Goal: Information Seeking & Learning: Learn about a topic

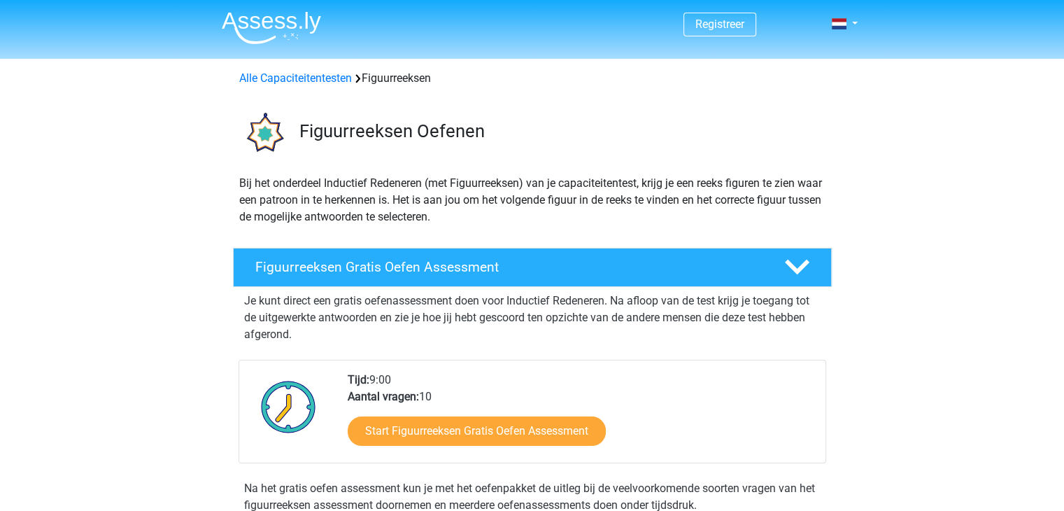
drag, startPoint x: 1063, startPoint y: 110, endPoint x: 1074, endPoint y: 133, distance: 25.7
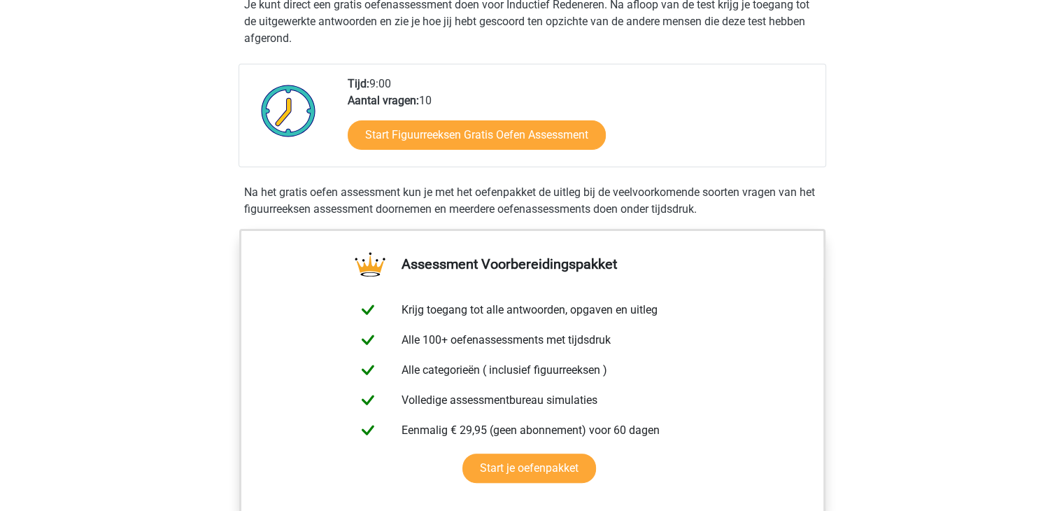
scroll to position [333, 0]
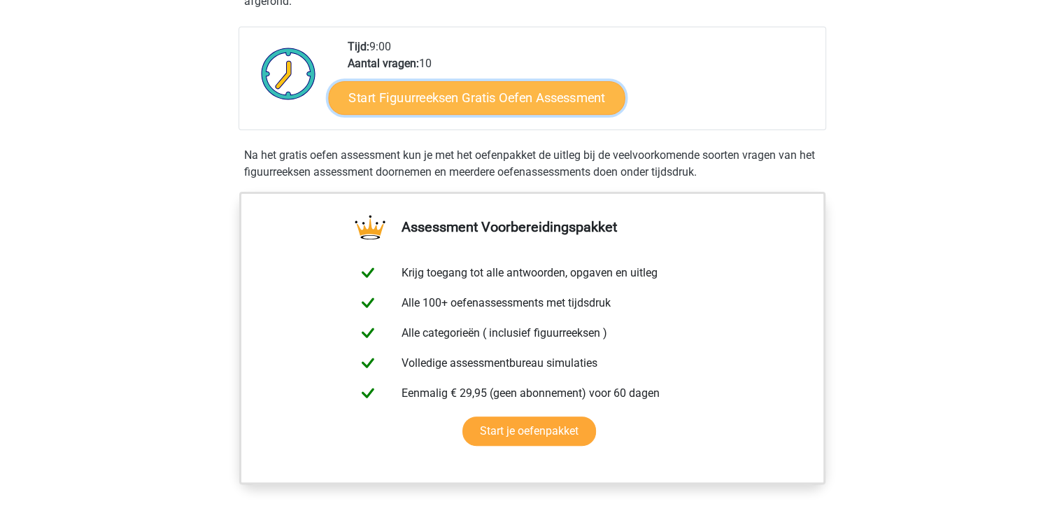
click at [542, 105] on link "Start Figuurreeksen Gratis Oefen Assessment" at bounding box center [476, 97] width 297 height 34
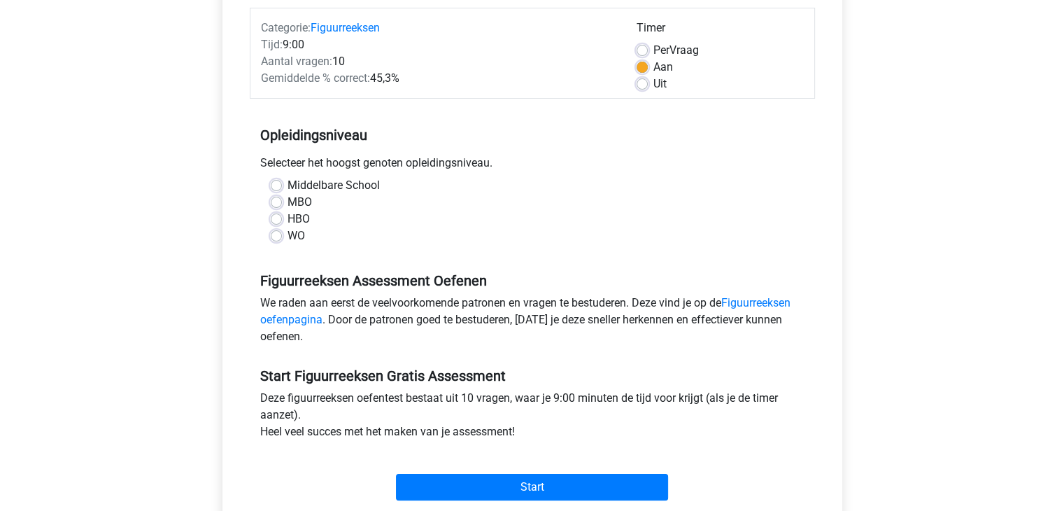
scroll to position [181, 0]
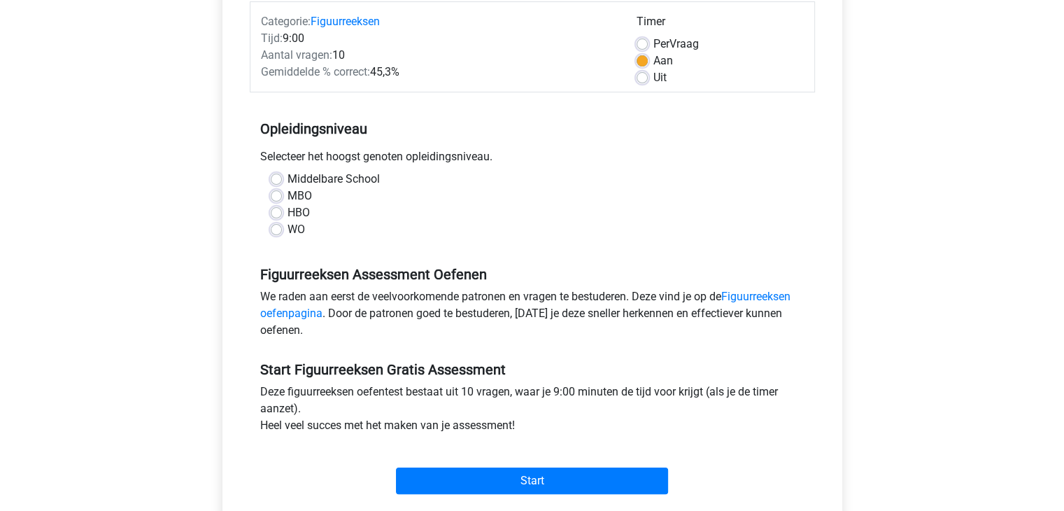
click at [276, 171] on div "Middelbare School" at bounding box center [532, 179] width 523 height 17
click at [269, 181] on div "Middelbare School MBO HBO WO" at bounding box center [532, 204] width 544 height 67
click at [288, 180] on label "Middelbare School" at bounding box center [334, 179] width 92 height 17
click at [274, 180] on input "Middelbare School" at bounding box center [276, 178] width 11 height 14
radio input "true"
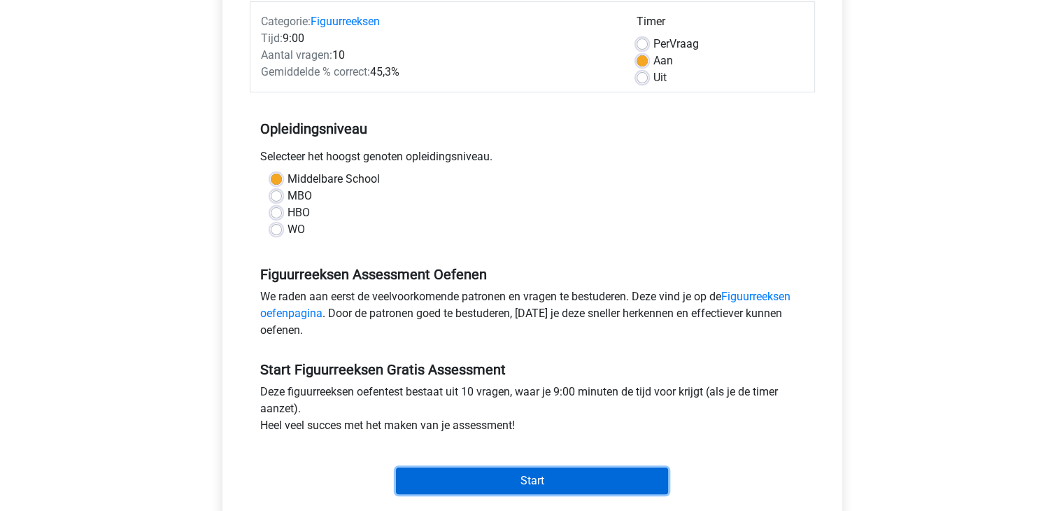
click at [512, 477] on input "Start" at bounding box center [532, 480] width 272 height 27
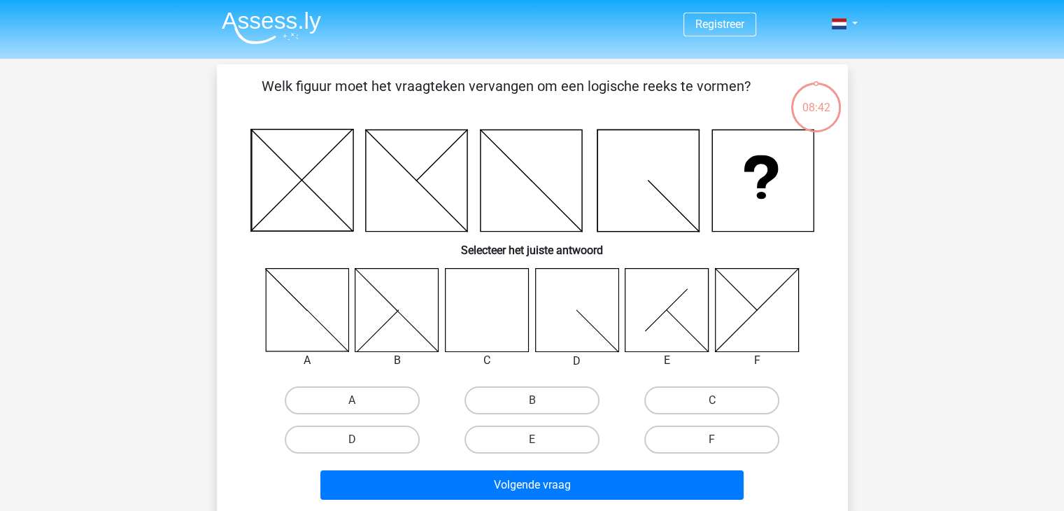
click at [492, 330] on icon at bounding box center [486, 309] width 83 height 83
click at [691, 400] on label "C" at bounding box center [711, 400] width 135 height 28
click at [712, 400] on input "C" at bounding box center [716, 404] width 9 height 9
radio input "true"
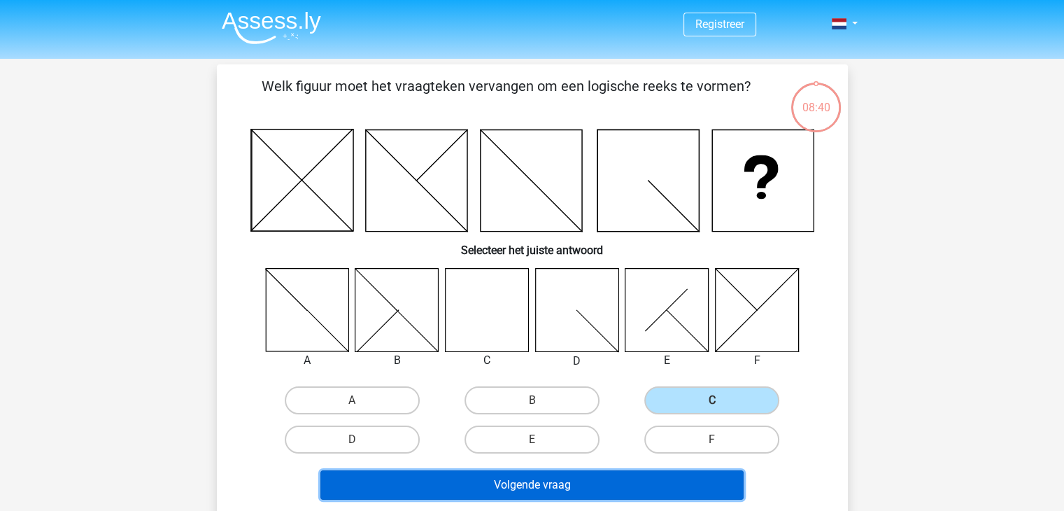
click at [593, 472] on button "Volgende vraag" at bounding box center [531, 484] width 423 height 29
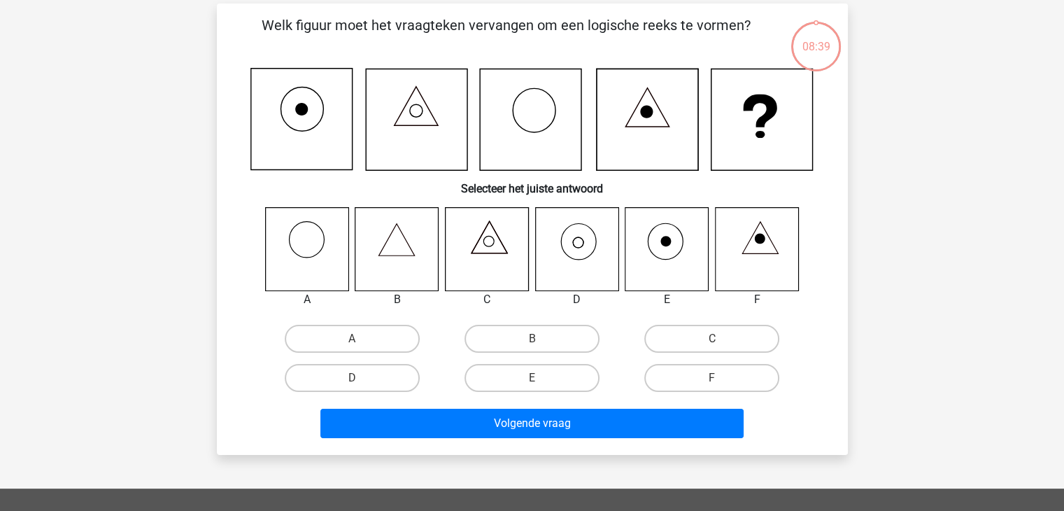
scroll to position [64, 0]
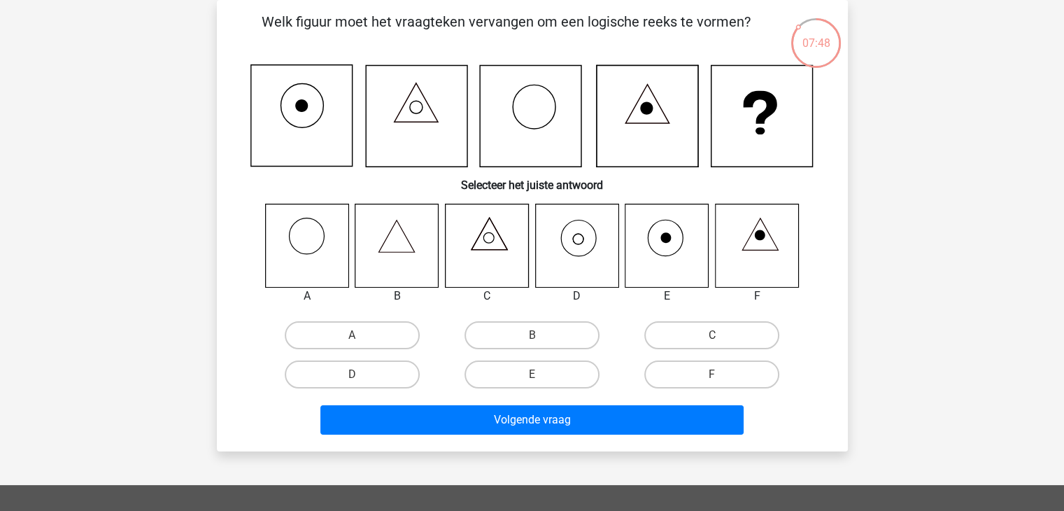
click at [585, 245] on icon at bounding box center [576, 245] width 83 height 83
click at [691, 335] on label "C" at bounding box center [711, 335] width 135 height 28
click at [712, 335] on input "C" at bounding box center [716, 339] width 9 height 9
radio input "true"
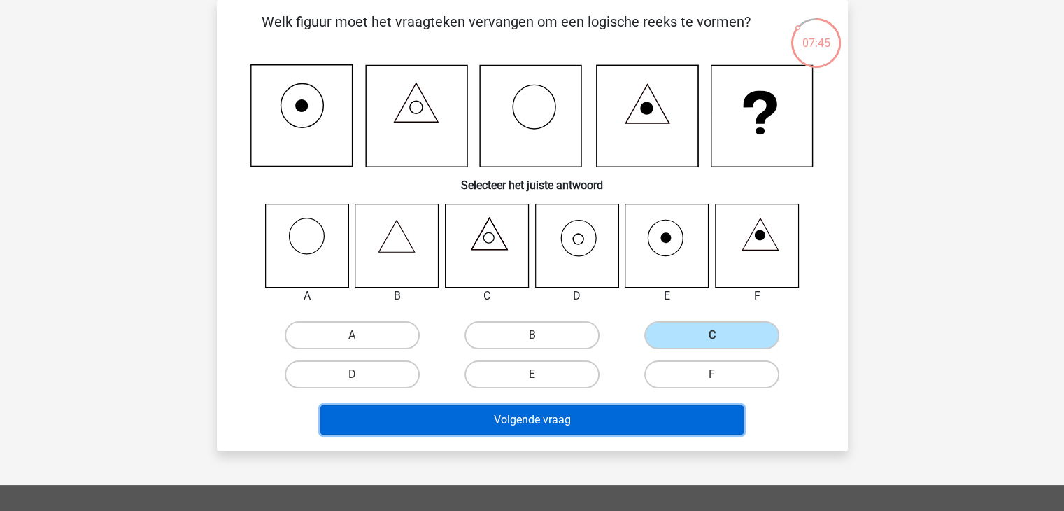
click at [639, 411] on button "Volgende vraag" at bounding box center [531, 419] width 423 height 29
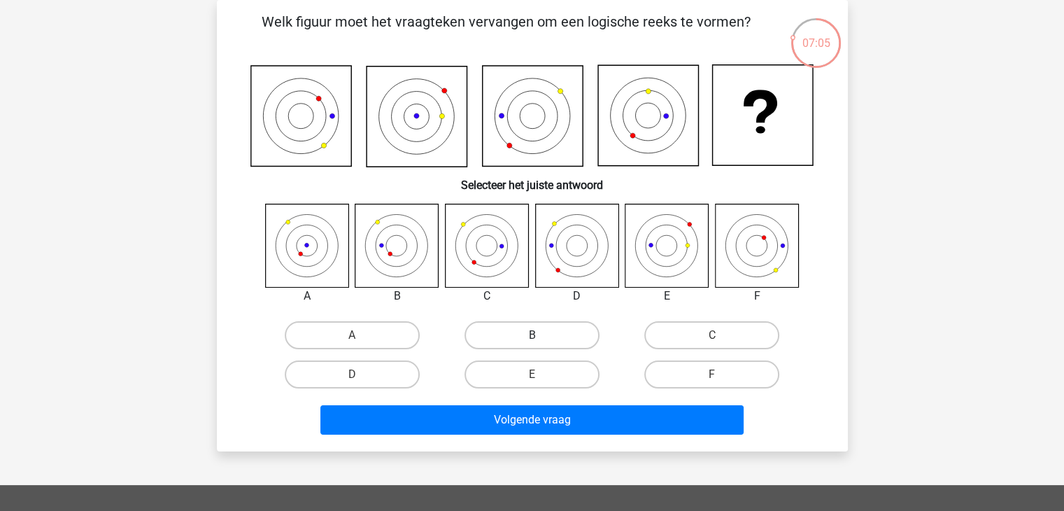
click at [496, 334] on label "B" at bounding box center [532, 335] width 135 height 28
click at [532, 335] on input "B" at bounding box center [536, 339] width 9 height 9
radio input "true"
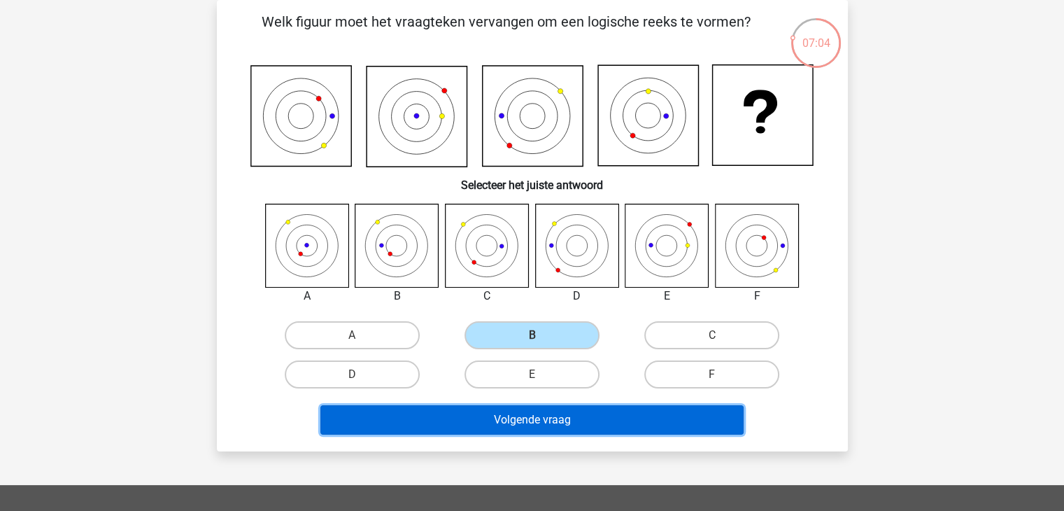
click at [506, 417] on button "Volgende vraag" at bounding box center [531, 419] width 423 height 29
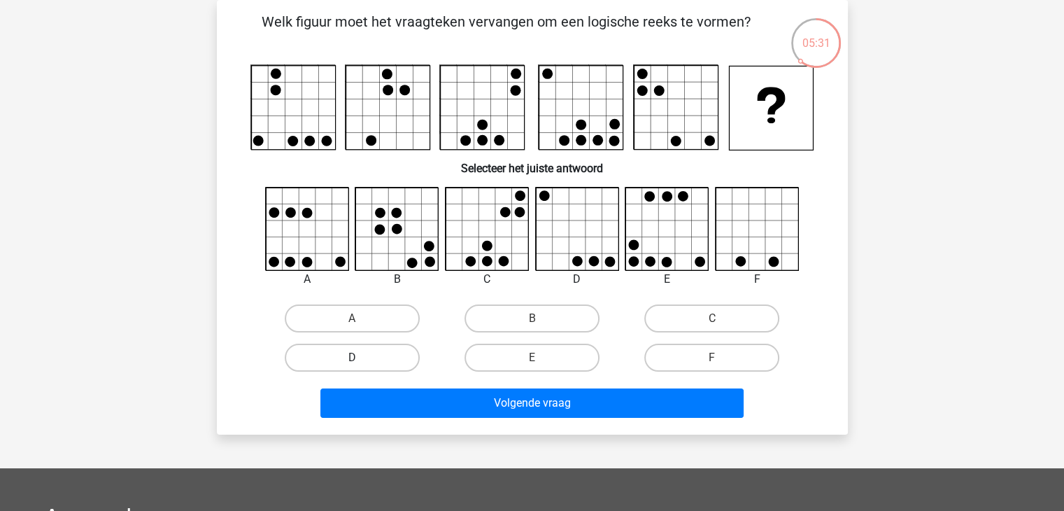
drag, startPoint x: 383, startPoint y: 350, endPoint x: 390, endPoint y: 358, distance: 10.4
click at [390, 358] on label "D" at bounding box center [352, 358] width 135 height 28
click at [361, 358] on input "D" at bounding box center [356, 362] width 9 height 9
radio input "true"
click at [390, 358] on label "D" at bounding box center [352, 358] width 135 height 28
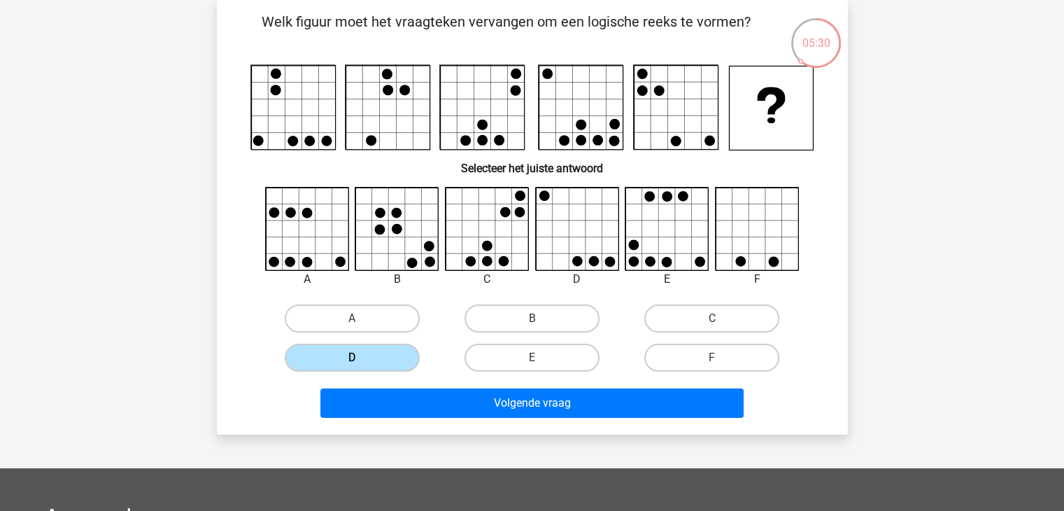
click at [361, 358] on input "D" at bounding box center [356, 362] width 9 height 9
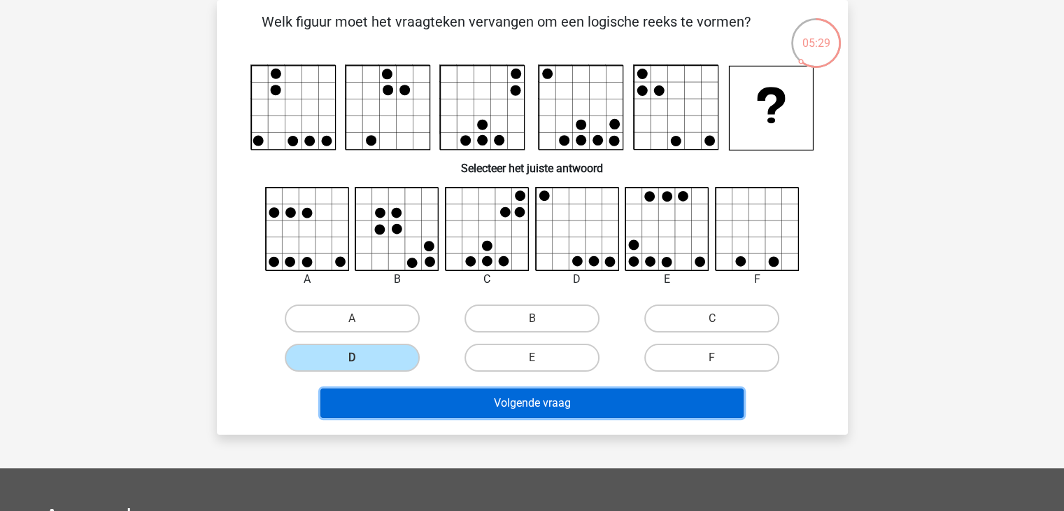
click at [473, 402] on button "Volgende vraag" at bounding box center [531, 402] width 423 height 29
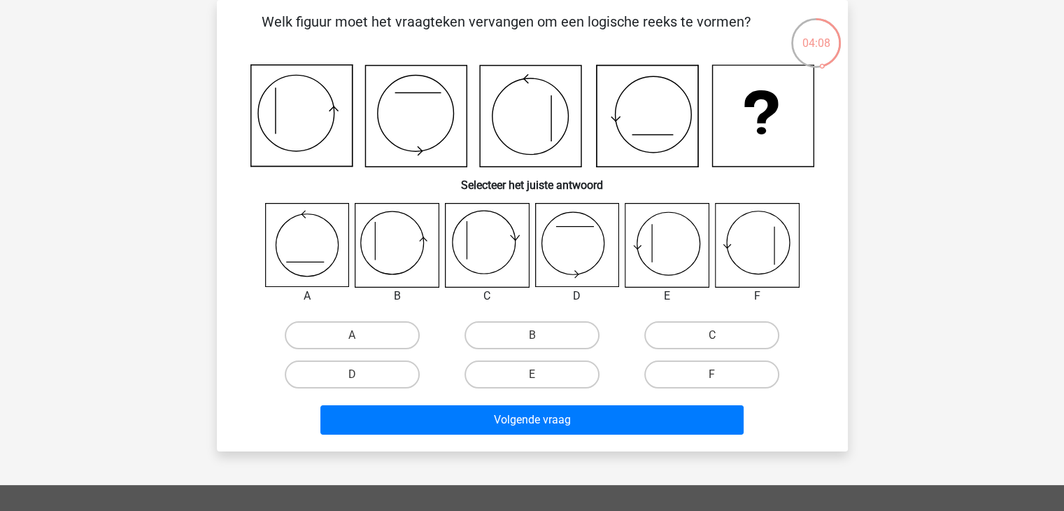
click at [385, 243] on icon at bounding box center [396, 245] width 83 height 83
click at [526, 332] on label "B" at bounding box center [532, 335] width 135 height 28
click at [532, 335] on input "B" at bounding box center [536, 339] width 9 height 9
radio input "true"
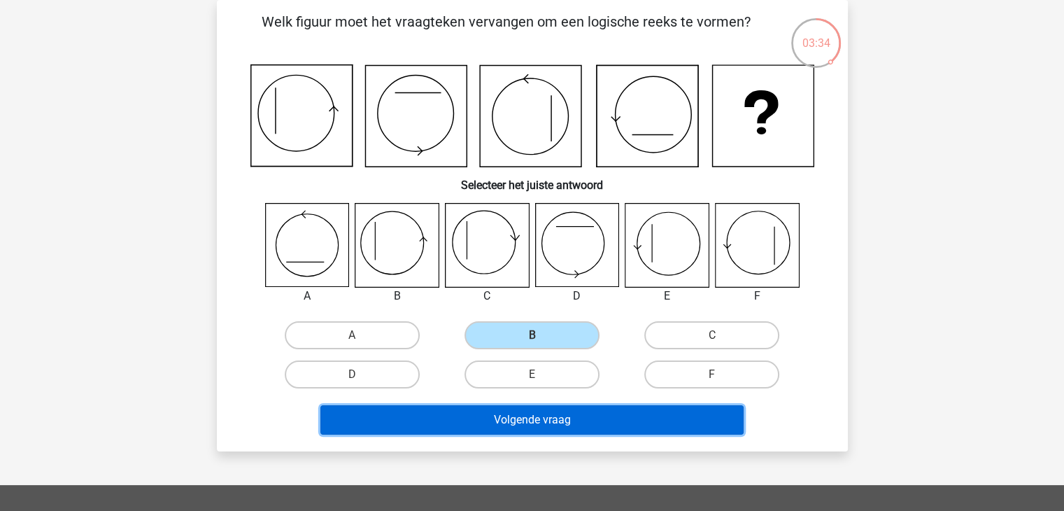
click at [542, 412] on button "Volgende vraag" at bounding box center [531, 419] width 423 height 29
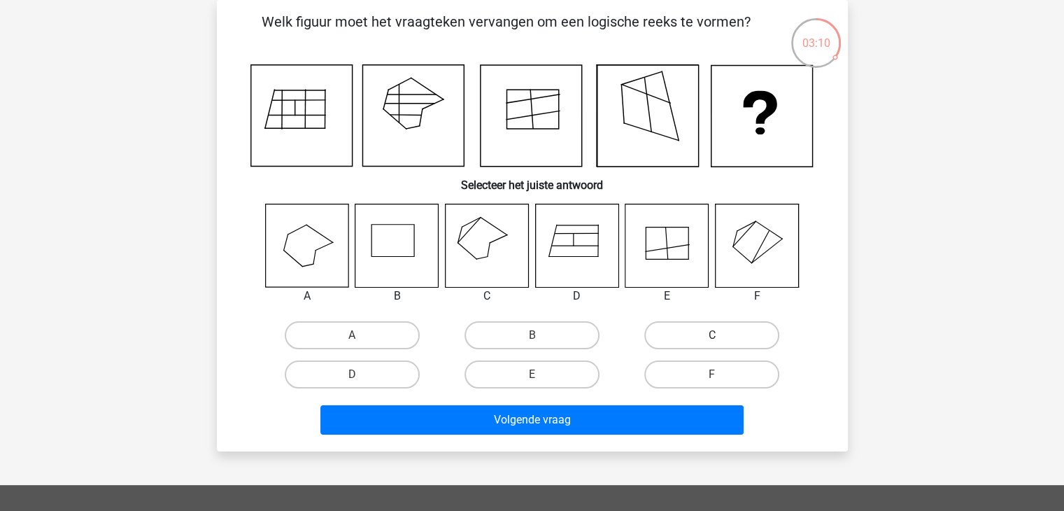
click at [668, 340] on label "C" at bounding box center [711, 335] width 135 height 28
click at [712, 340] on input "C" at bounding box center [716, 339] width 9 height 9
radio input "true"
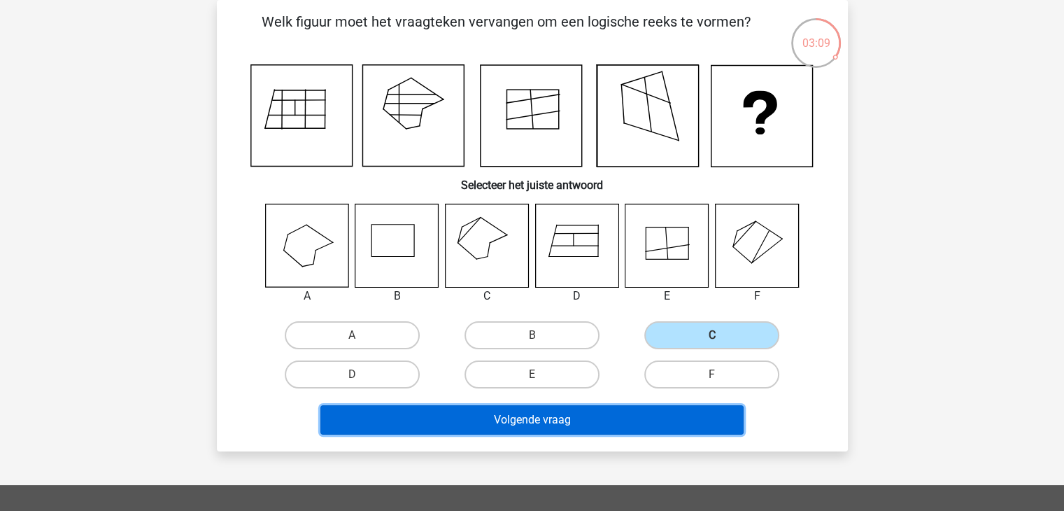
click at [619, 416] on button "Volgende vraag" at bounding box center [531, 419] width 423 height 29
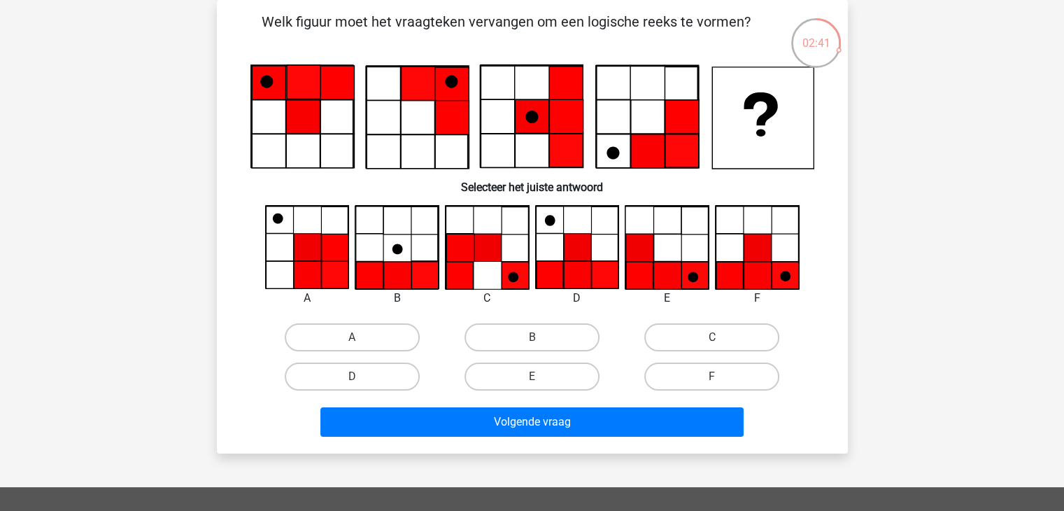
click at [750, 265] on icon at bounding box center [757, 275] width 27 height 27
click at [691, 367] on label "F" at bounding box center [711, 376] width 135 height 28
click at [712, 376] on input "F" at bounding box center [716, 380] width 9 height 9
radio input "true"
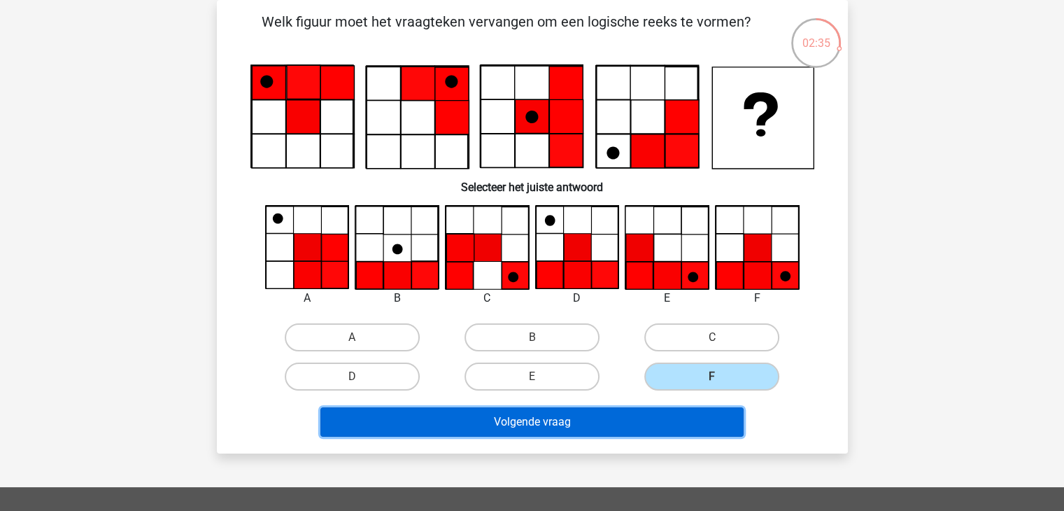
click at [571, 418] on button "Volgende vraag" at bounding box center [531, 421] width 423 height 29
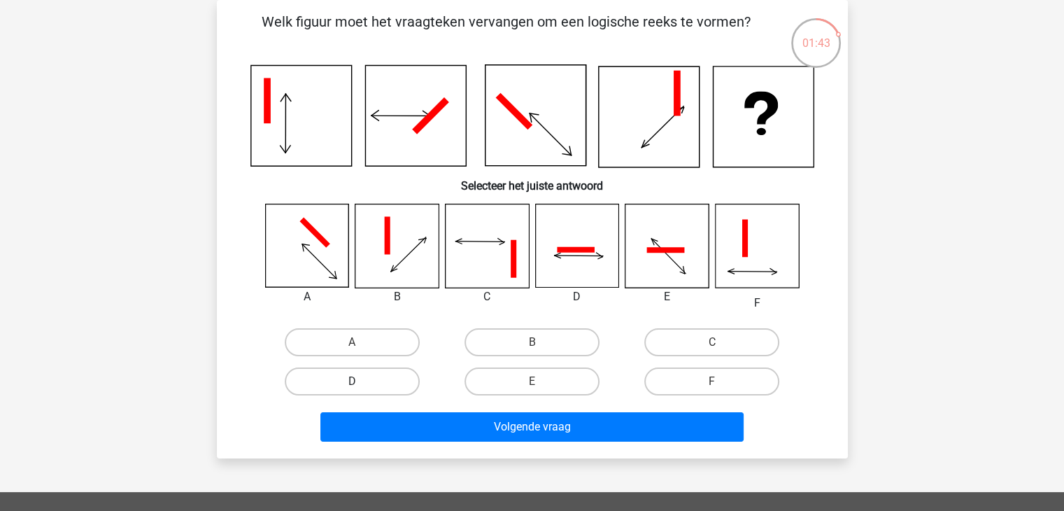
click at [362, 374] on label "D" at bounding box center [352, 381] width 135 height 28
click at [361, 381] on input "D" at bounding box center [356, 385] width 9 height 9
radio input "true"
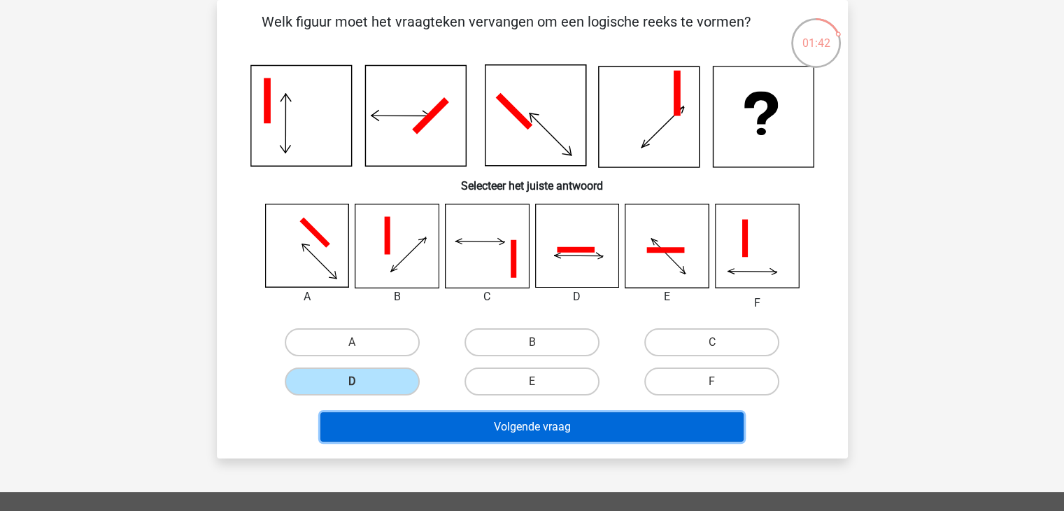
click at [495, 419] on button "Volgende vraag" at bounding box center [531, 426] width 423 height 29
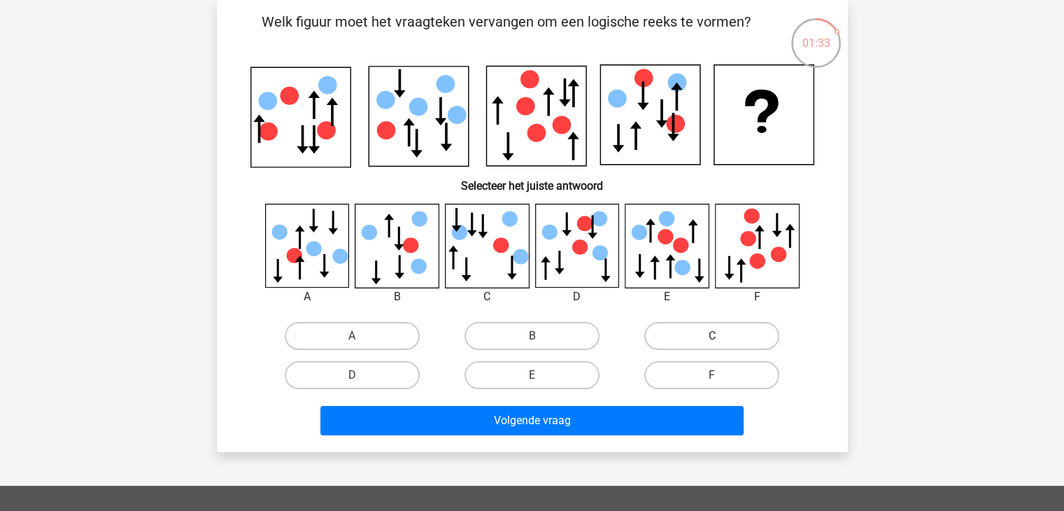
click at [676, 332] on label "C" at bounding box center [711, 336] width 135 height 28
click at [712, 336] on input "C" at bounding box center [716, 340] width 9 height 9
radio input "true"
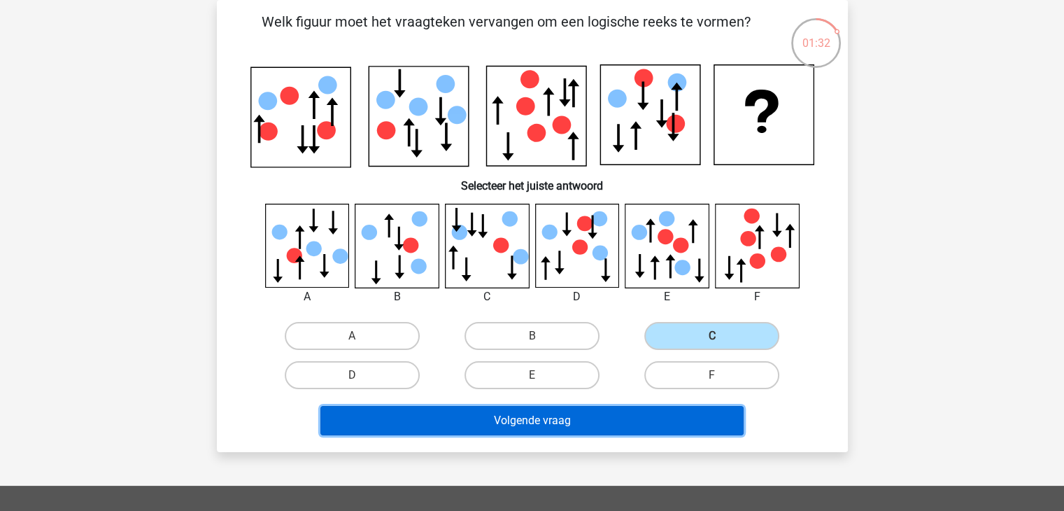
click at [651, 408] on button "Volgende vraag" at bounding box center [531, 420] width 423 height 29
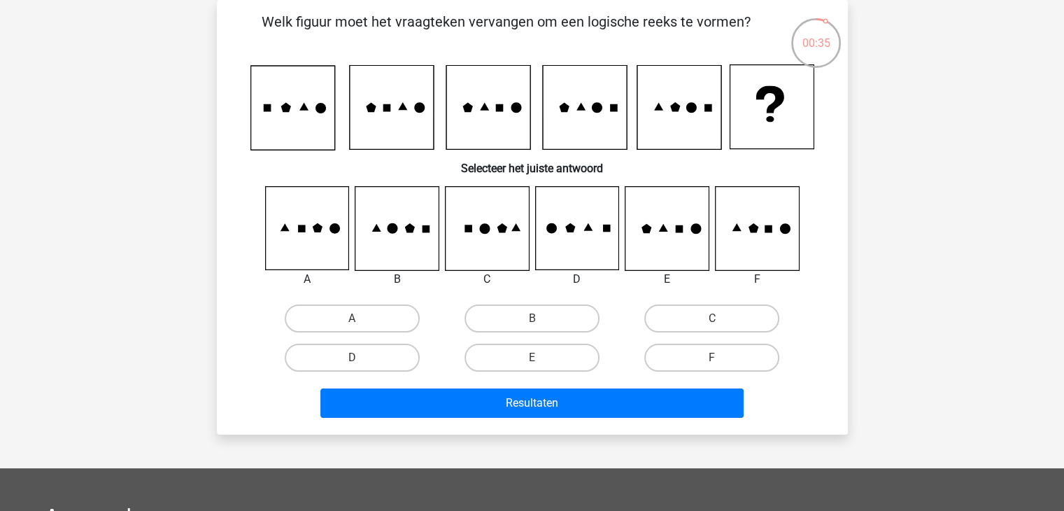
click at [502, 295] on div "A B C D E" at bounding box center [532, 281] width 586 height 191
click at [508, 317] on label "B" at bounding box center [532, 318] width 135 height 28
click at [532, 318] on input "B" at bounding box center [536, 322] width 9 height 9
radio input "true"
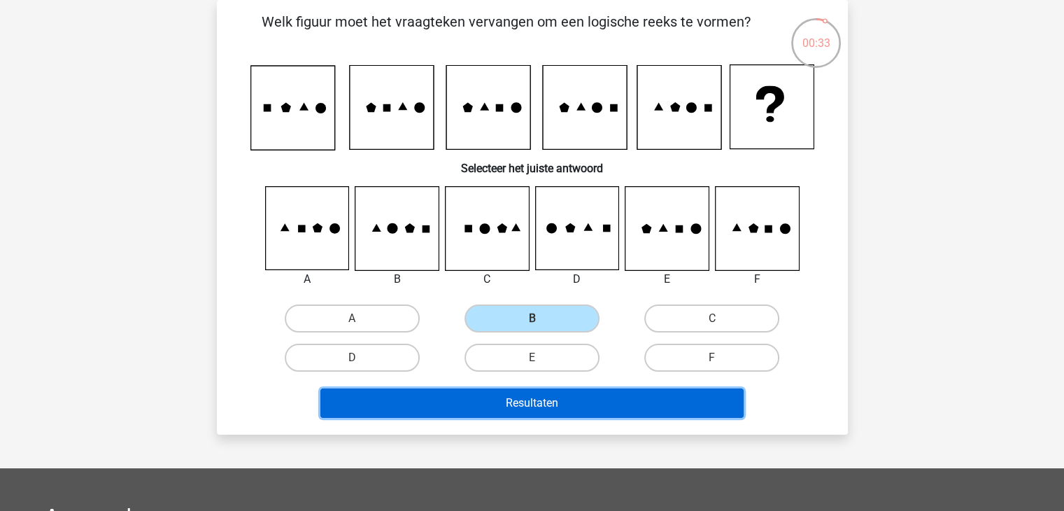
click at [513, 404] on button "Resultaten" at bounding box center [531, 402] width 423 height 29
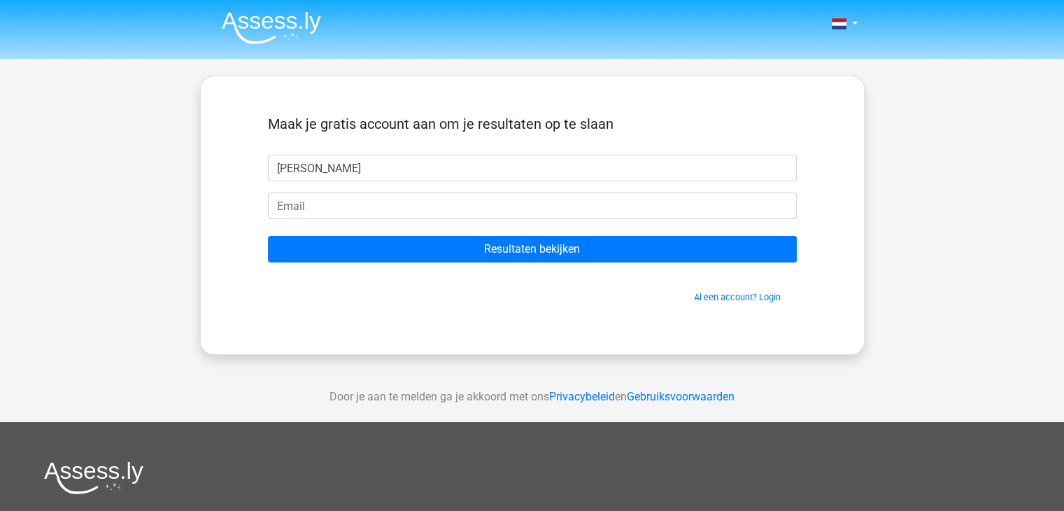
type input "[PERSON_NAME]"
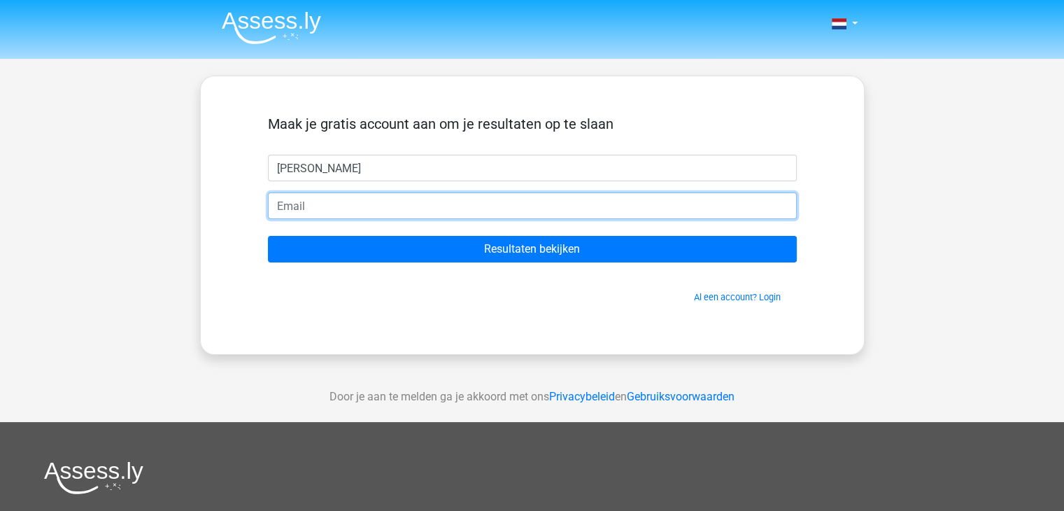
click at [496, 211] on input "email" at bounding box center [532, 205] width 529 height 27
type input "r"
type input "jimmyraus1908@hotmail.com"
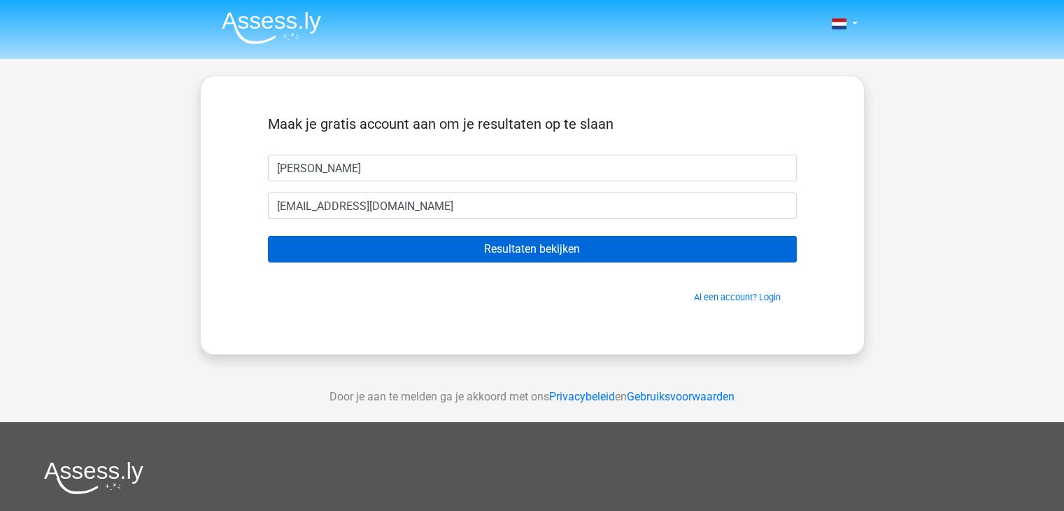
drag, startPoint x: 489, startPoint y: 265, endPoint x: 498, endPoint y: 255, distance: 12.9
click at [498, 255] on form "Maak je gratis account aan om je resultaten op te slaan jimmy jimmyraus1908@hot…" at bounding box center [532, 209] width 529 height 188
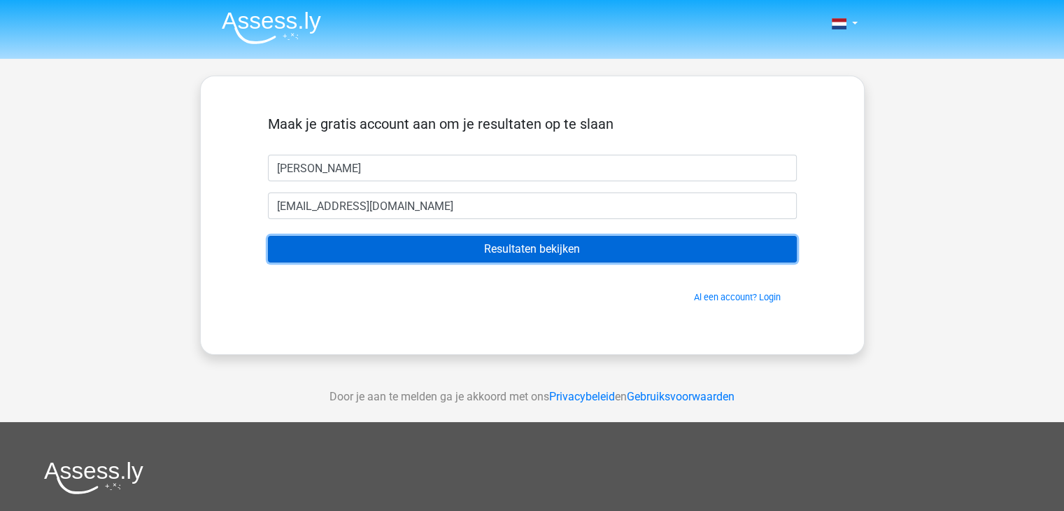
click at [498, 255] on input "Resultaten bekijken" at bounding box center [532, 249] width 529 height 27
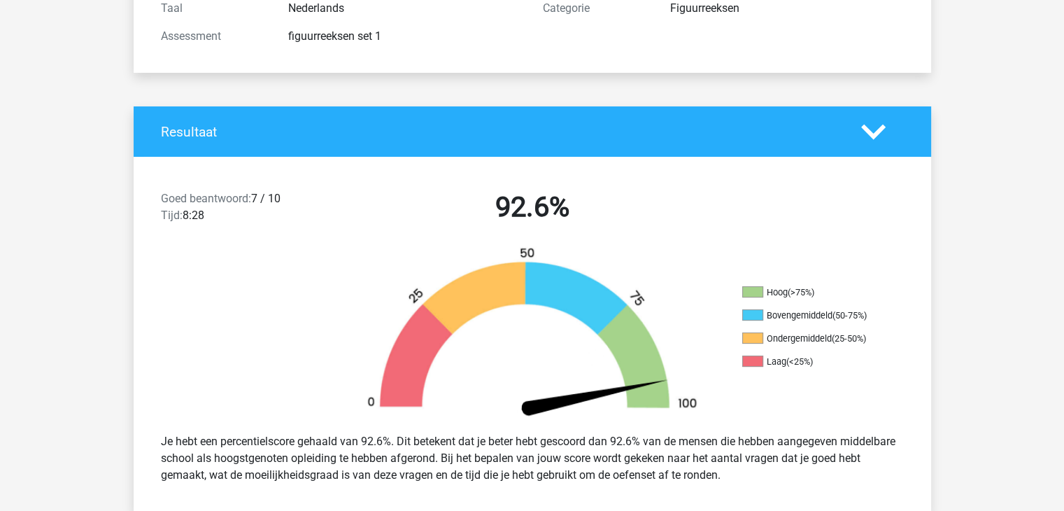
scroll to position [188, 0]
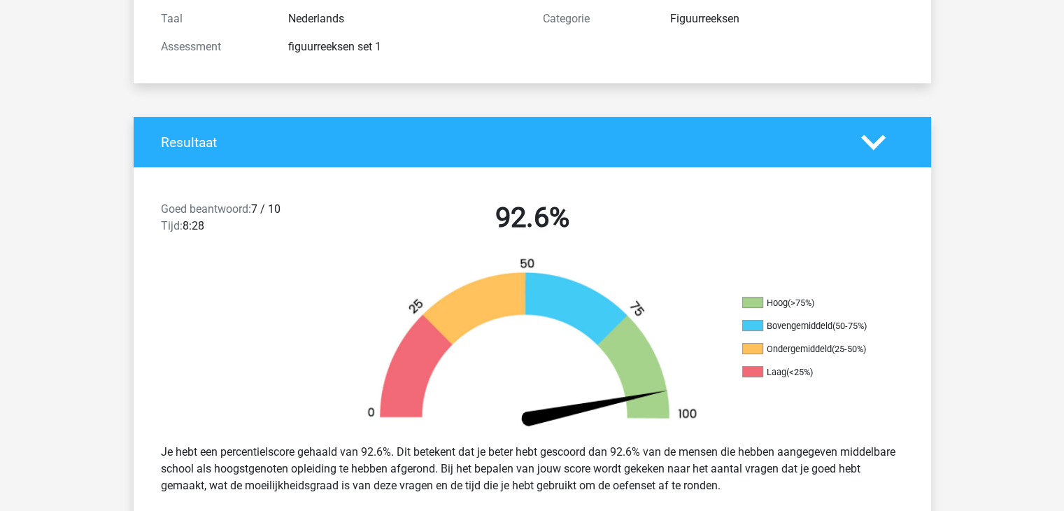
click at [875, 143] on polygon at bounding box center [873, 141] width 24 height 15
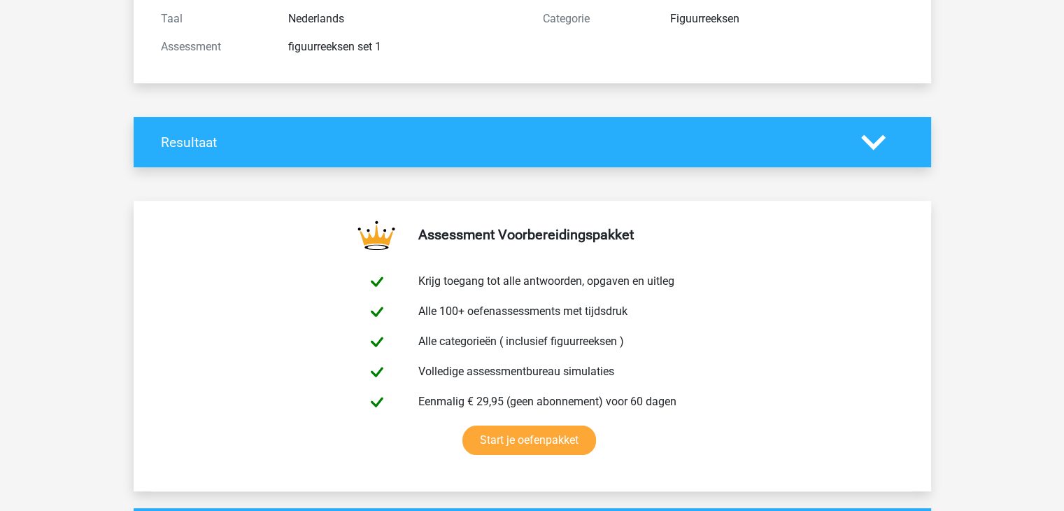
click at [875, 143] on polygon at bounding box center [873, 141] width 24 height 15
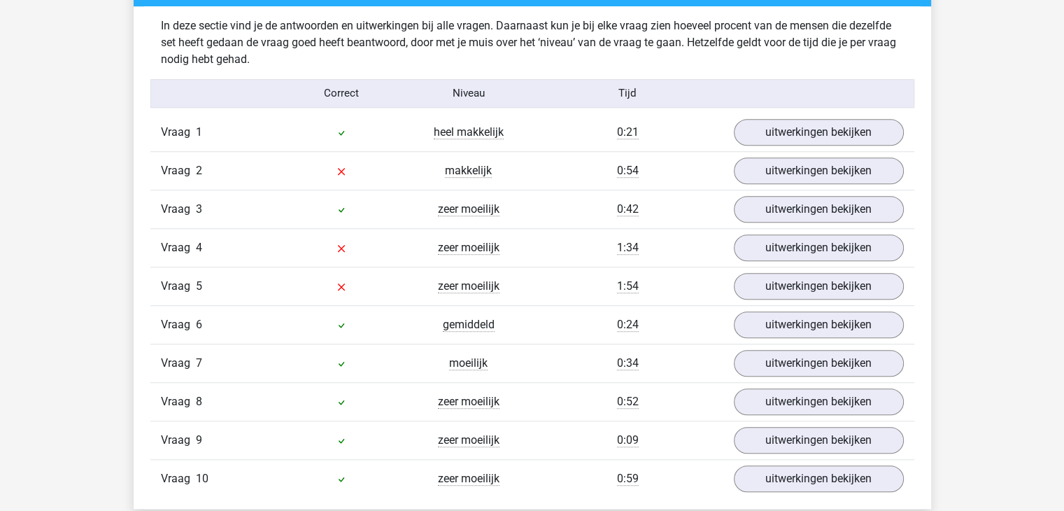
scroll to position [1099, 0]
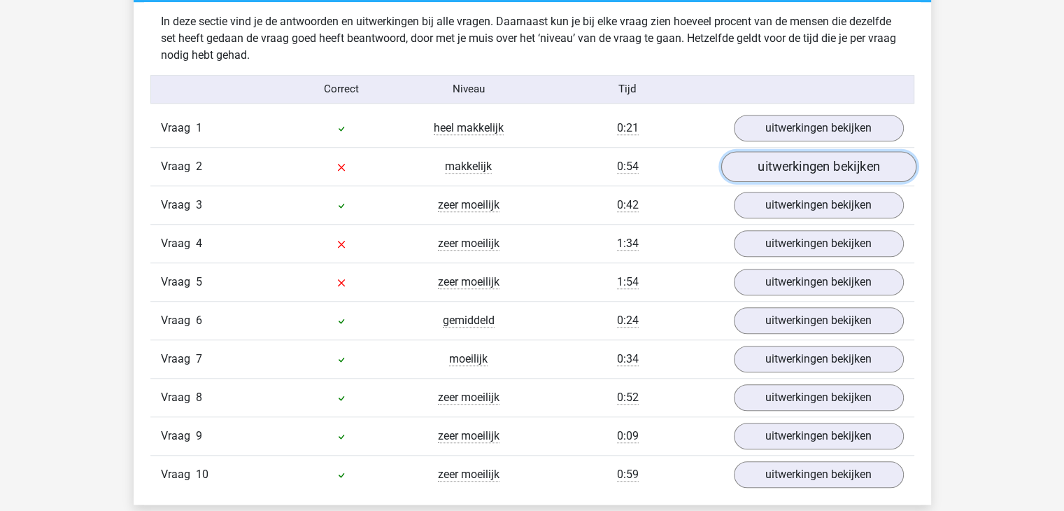
click at [826, 163] on link "uitwerkingen bekijken" at bounding box center [818, 166] width 195 height 31
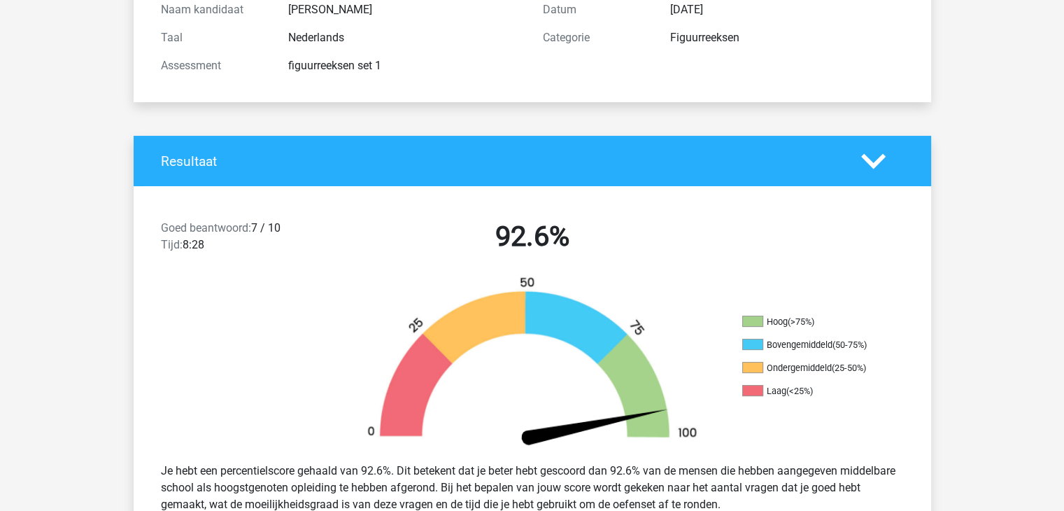
scroll to position [0, 0]
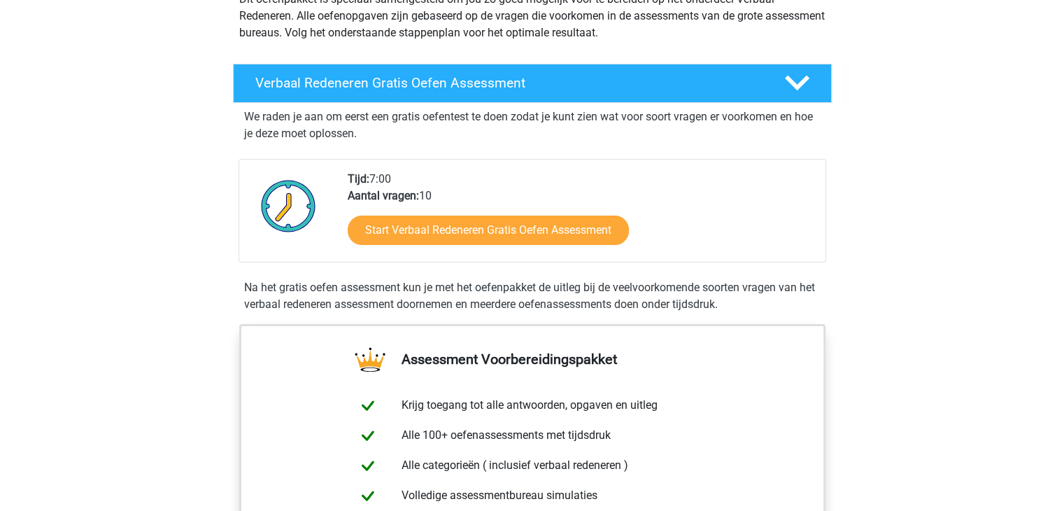
scroll to position [190, 0]
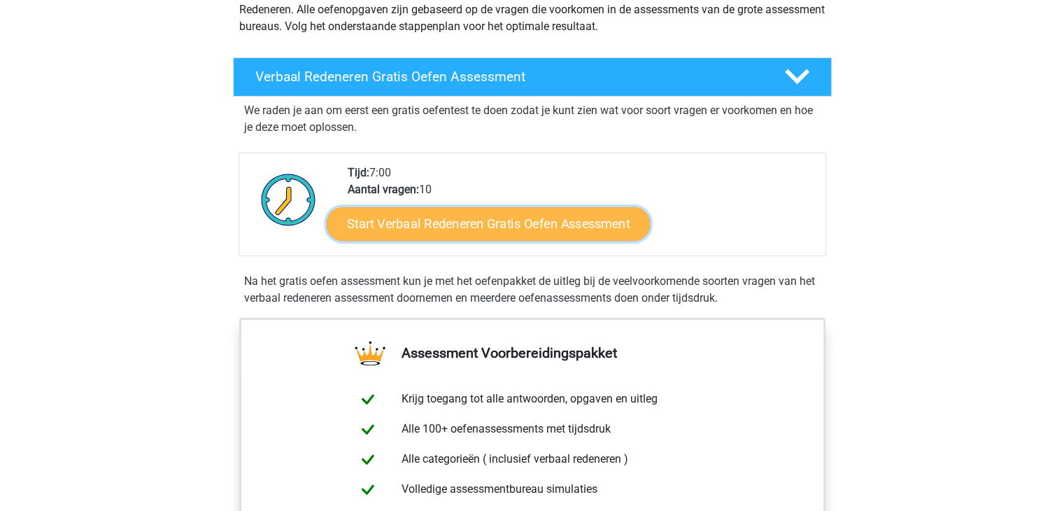
click at [445, 216] on link "Start Verbaal Redeneren Gratis Oefen Assessment" at bounding box center [488, 224] width 323 height 34
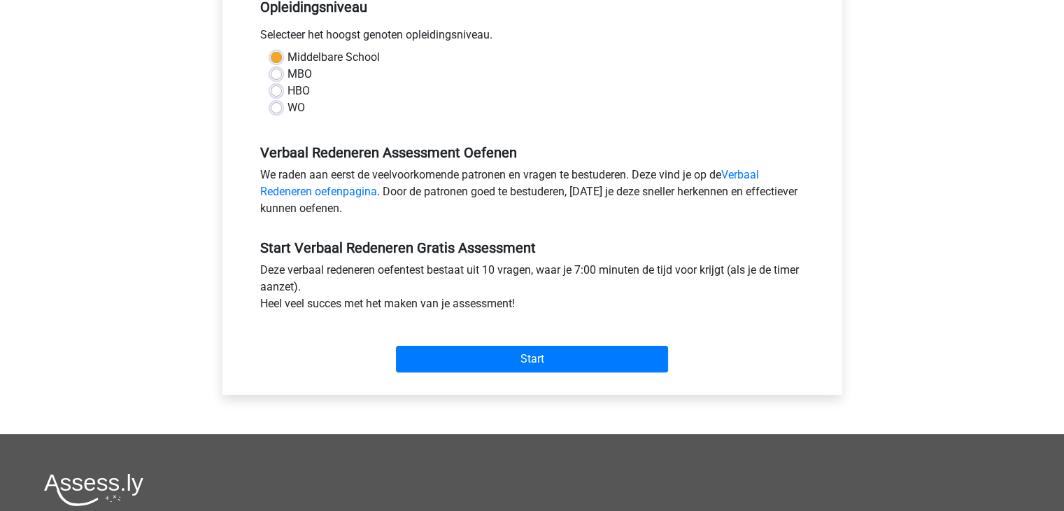
scroll to position [317, 0]
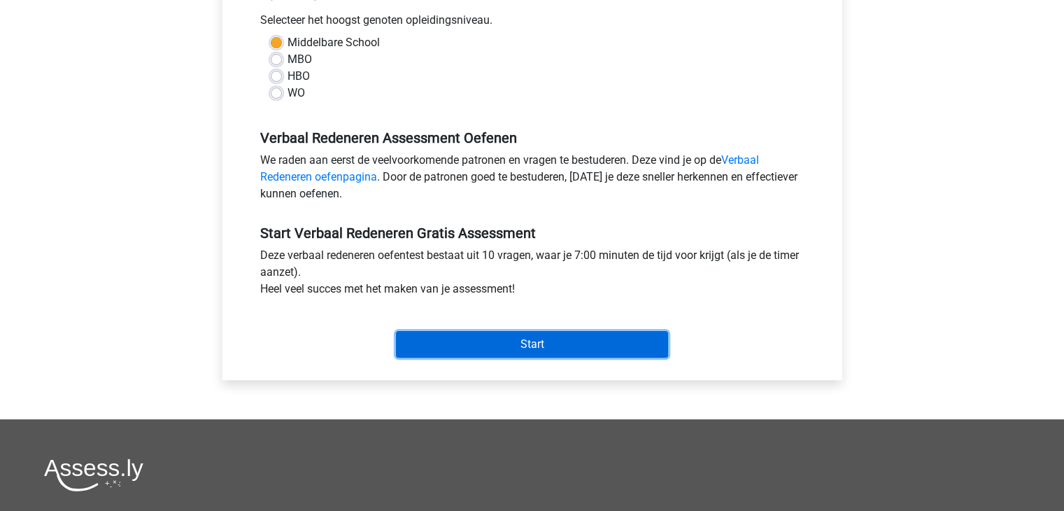
click at [602, 342] on input "Start" at bounding box center [532, 344] width 272 height 27
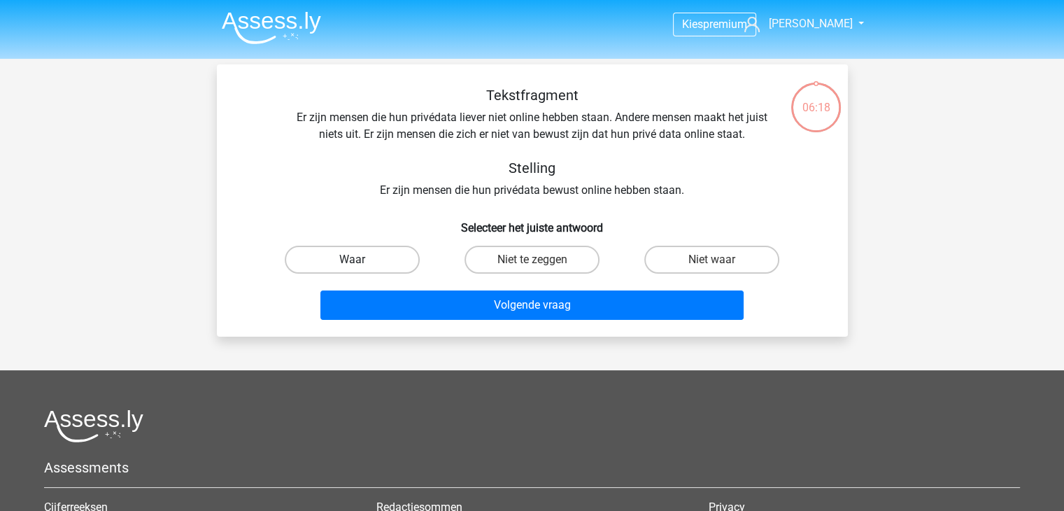
click at [381, 253] on label "Waar" at bounding box center [352, 260] width 135 height 28
click at [361, 260] on input "Waar" at bounding box center [356, 264] width 9 height 9
radio input "true"
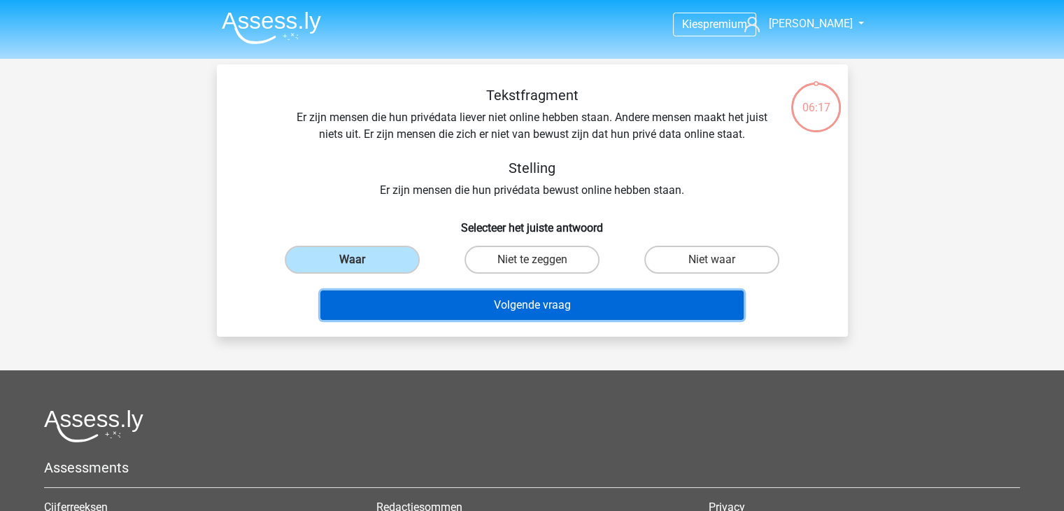
click at [509, 292] on button "Volgende vraag" at bounding box center [531, 304] width 423 height 29
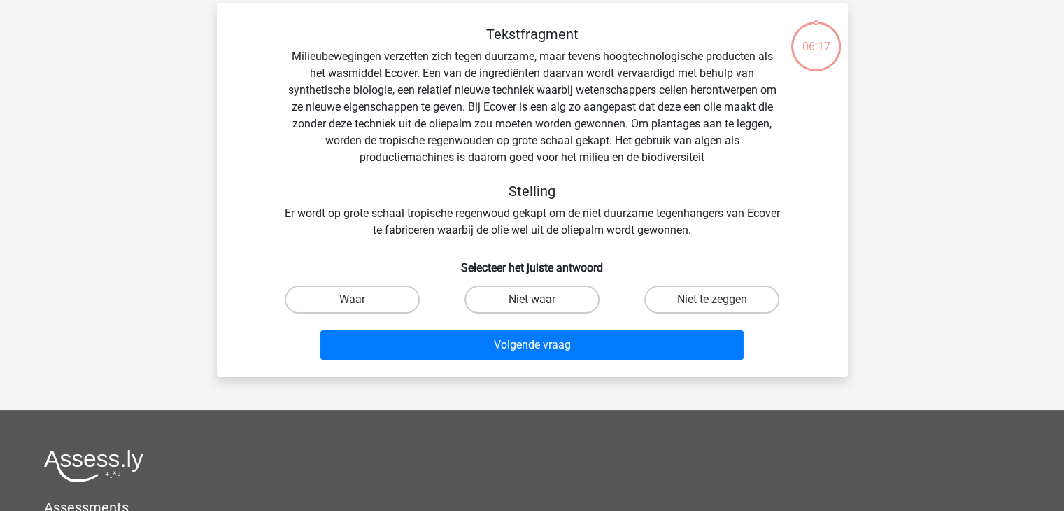
scroll to position [64, 0]
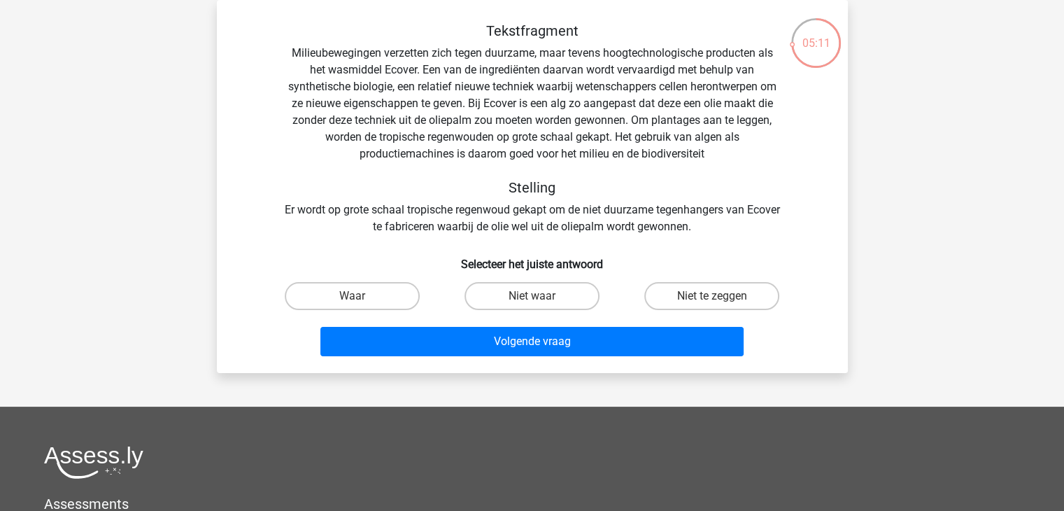
click at [384, 281] on div "Waar" at bounding box center [352, 295] width 180 height 39
click at [396, 295] on label "Waar" at bounding box center [352, 296] width 135 height 28
click at [361, 296] on input "Waar" at bounding box center [356, 300] width 9 height 9
radio input "true"
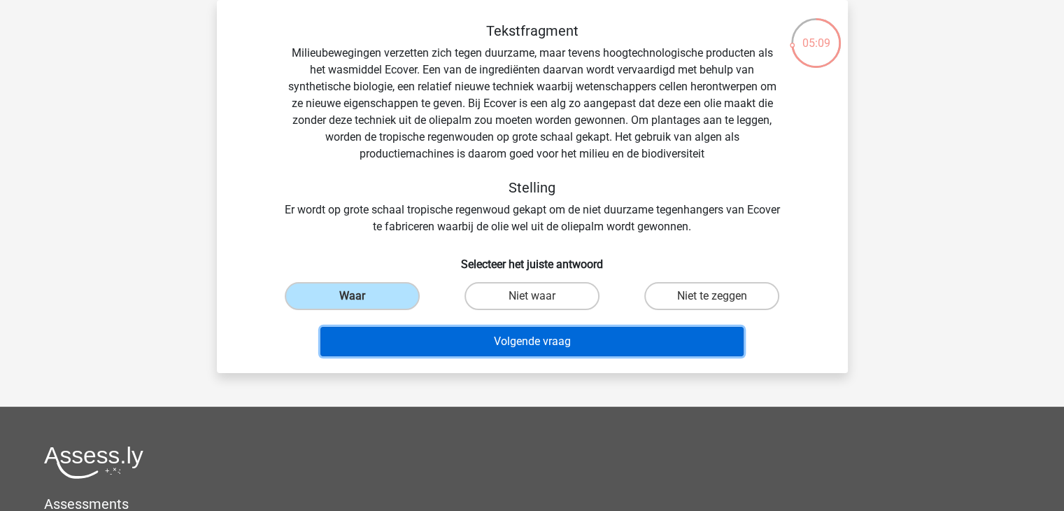
click at [501, 333] on button "Volgende vraag" at bounding box center [531, 341] width 423 height 29
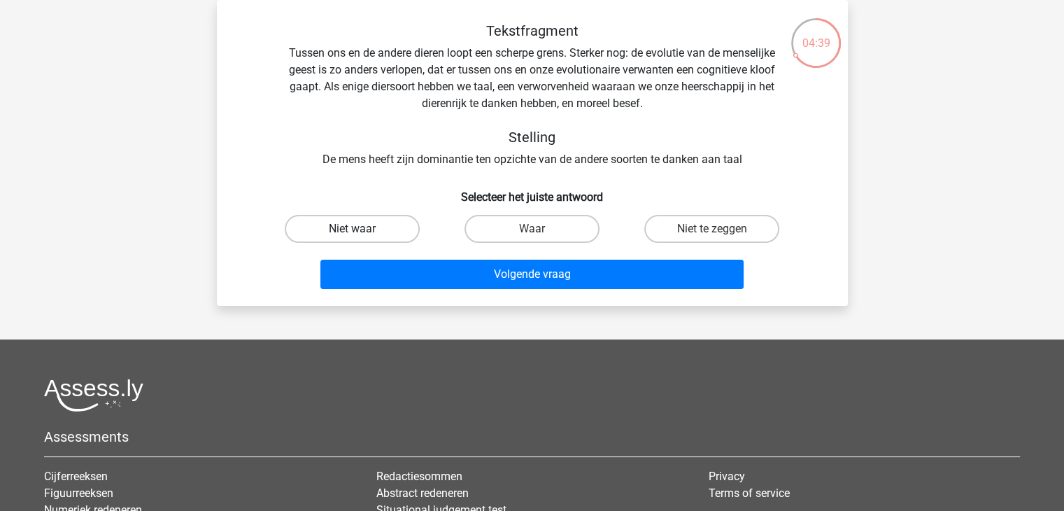
click at [410, 230] on label "Niet waar" at bounding box center [352, 229] width 135 height 28
click at [361, 230] on input "Niet waar" at bounding box center [356, 233] width 9 height 9
radio input "true"
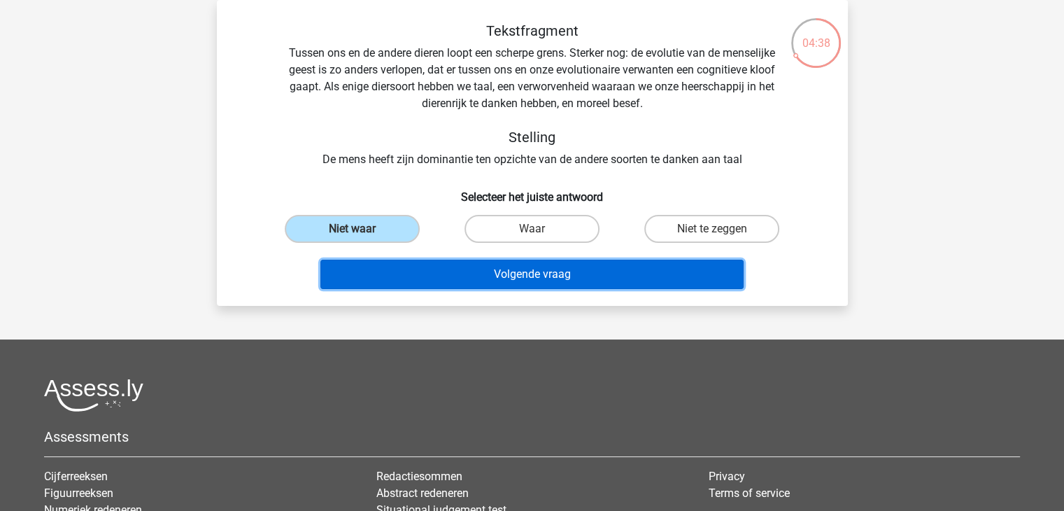
click at [484, 280] on button "Volgende vraag" at bounding box center [531, 274] width 423 height 29
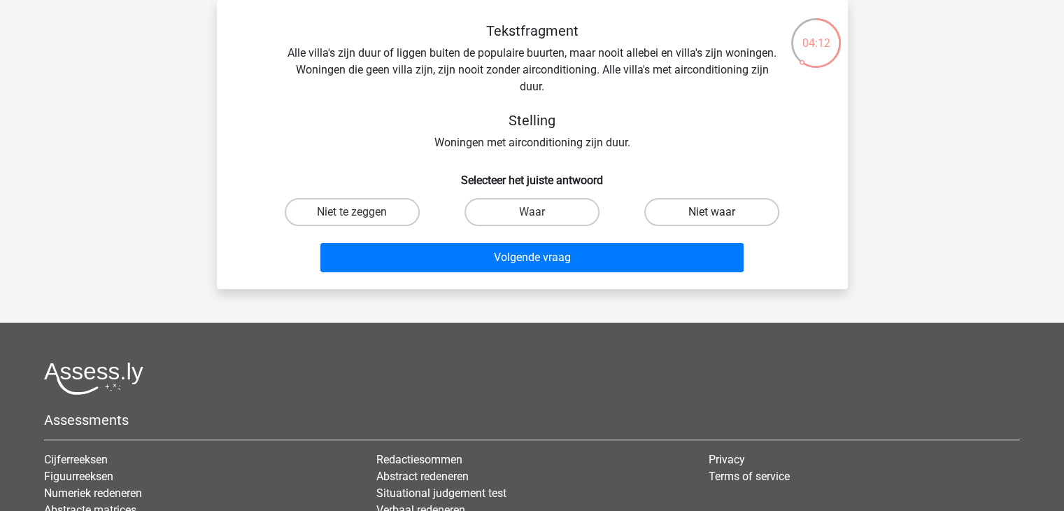
click at [741, 210] on label "Niet waar" at bounding box center [711, 212] width 135 height 28
click at [721, 212] on input "Niet waar" at bounding box center [716, 216] width 9 height 9
radio input "true"
click at [637, 272] on div "Volgende vraag" at bounding box center [532, 260] width 540 height 35
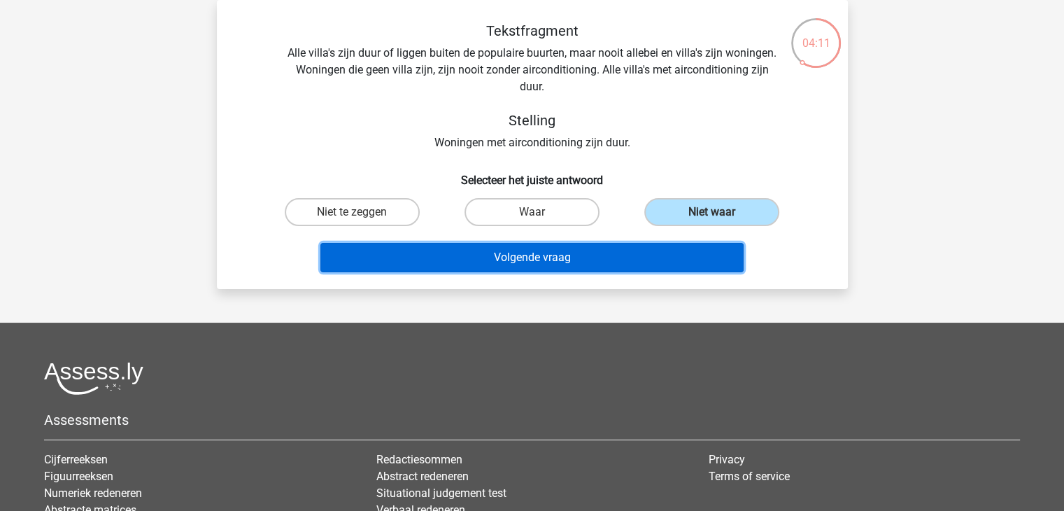
click at [642, 258] on button "Volgende vraag" at bounding box center [531, 257] width 423 height 29
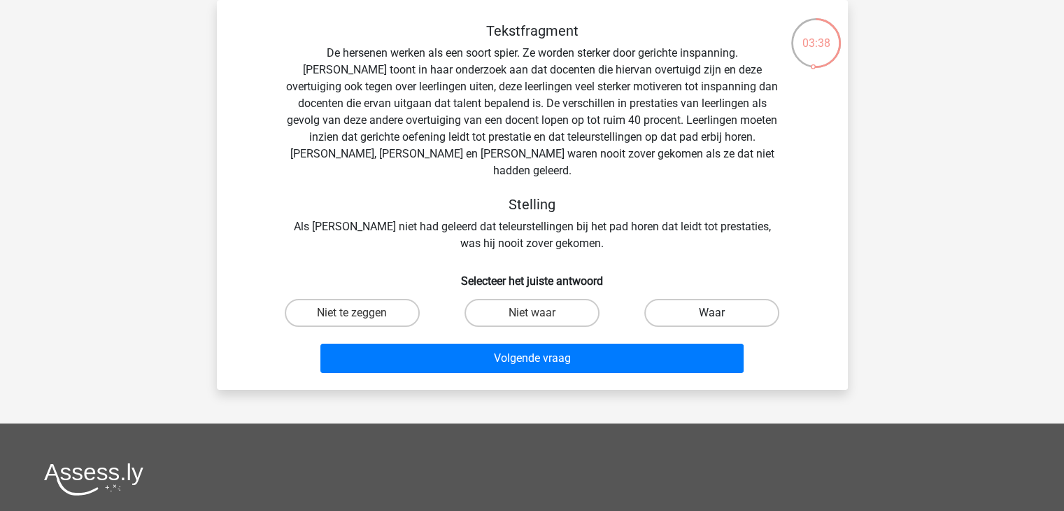
click at [699, 299] on label "Waar" at bounding box center [711, 313] width 135 height 28
click at [712, 313] on input "Waar" at bounding box center [716, 317] width 9 height 9
radio input "true"
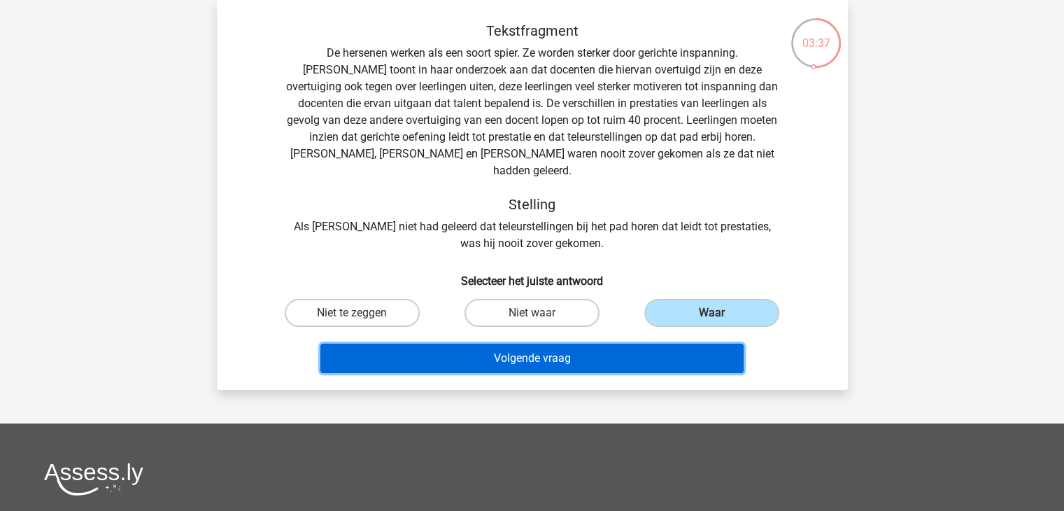
click at [647, 344] on button "Volgende vraag" at bounding box center [531, 358] width 423 height 29
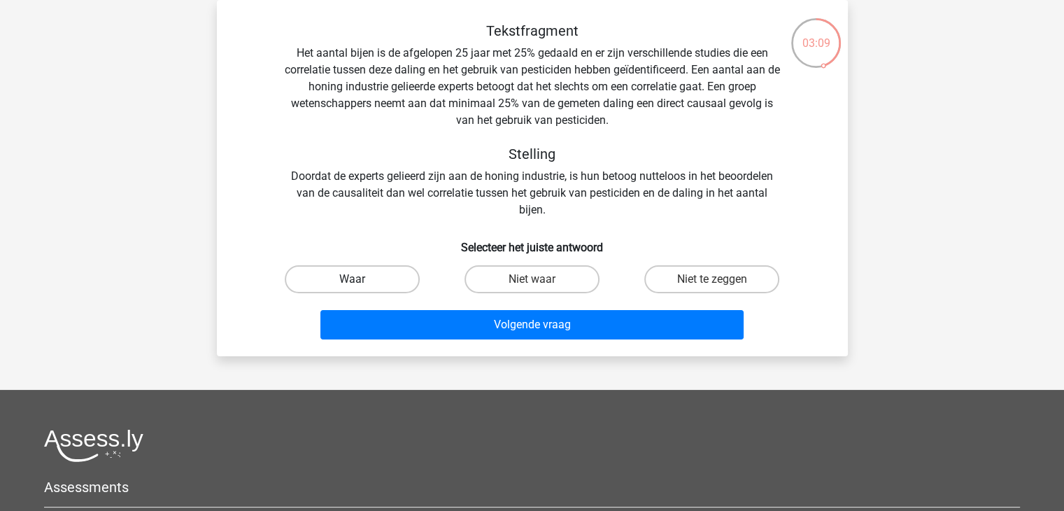
click at [392, 281] on label "Waar" at bounding box center [352, 279] width 135 height 28
click at [361, 281] on input "Waar" at bounding box center [356, 283] width 9 height 9
radio input "true"
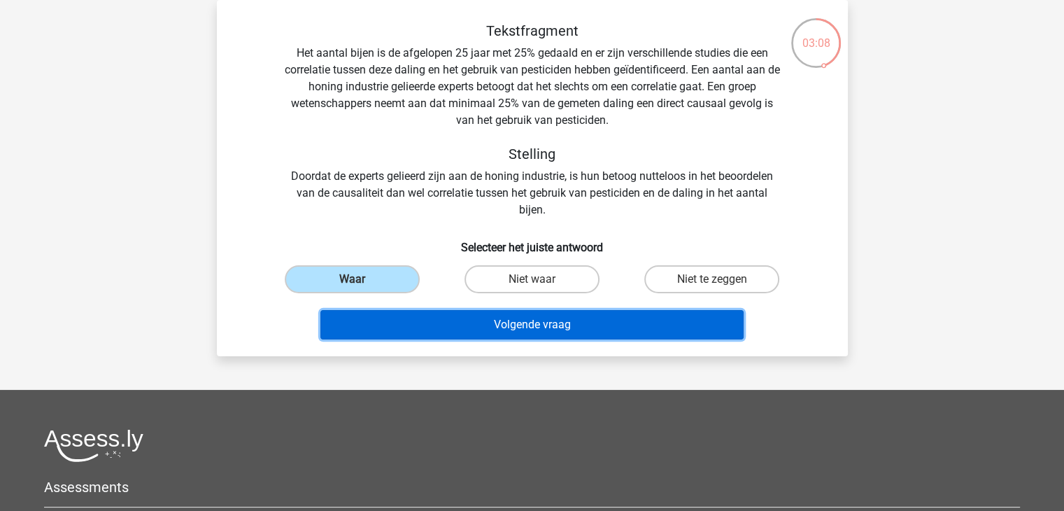
click at [487, 315] on button "Volgende vraag" at bounding box center [531, 324] width 423 height 29
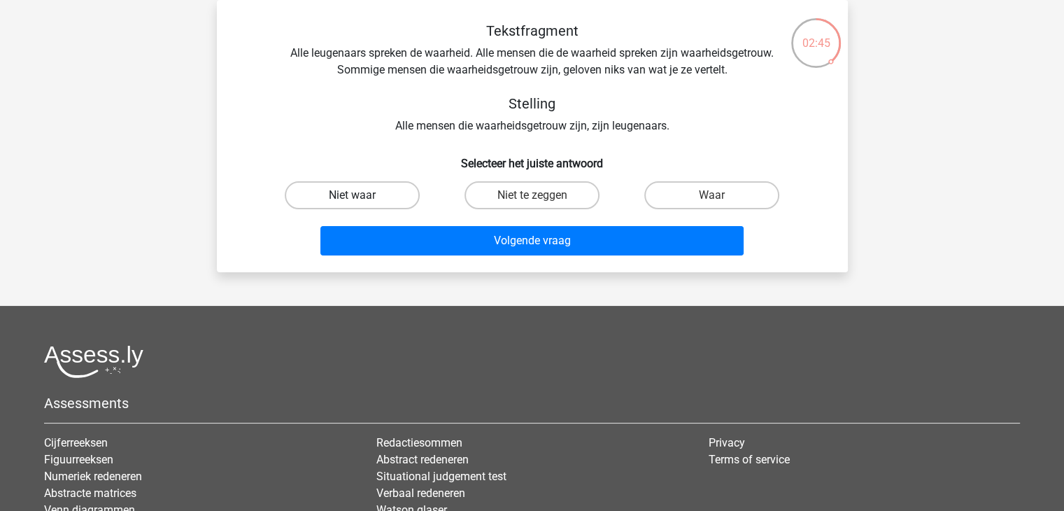
click at [389, 190] on label "Niet waar" at bounding box center [352, 195] width 135 height 28
click at [361, 195] on input "Niet waar" at bounding box center [356, 199] width 9 height 9
radio input "true"
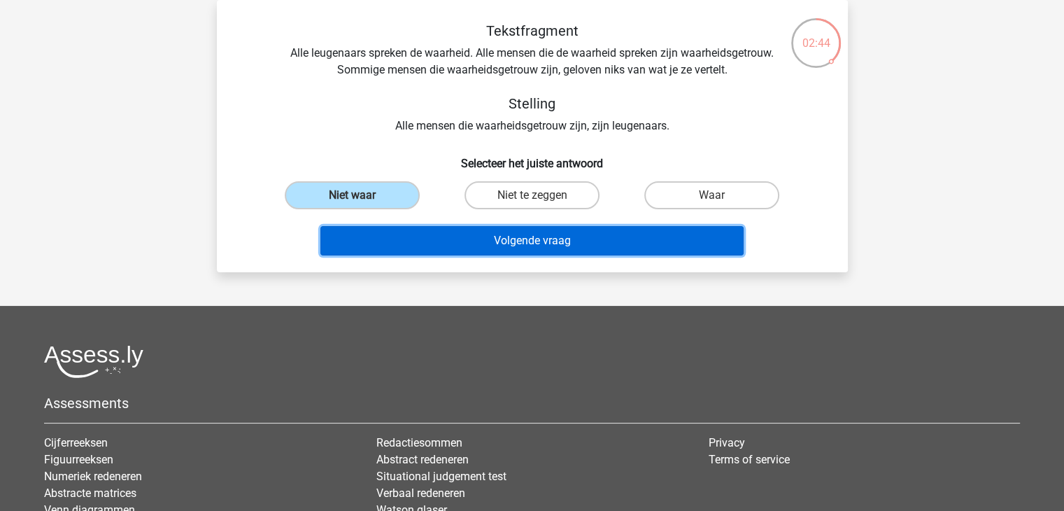
click at [472, 228] on button "Volgende vraag" at bounding box center [531, 240] width 423 height 29
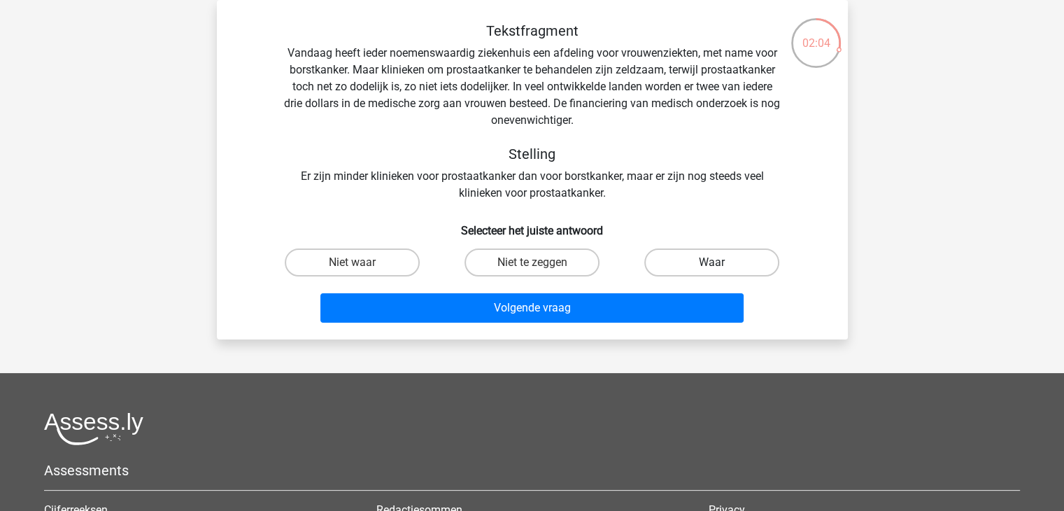
click at [675, 261] on label "Waar" at bounding box center [711, 262] width 135 height 28
click at [712, 262] on input "Waar" at bounding box center [716, 266] width 9 height 9
radio input "true"
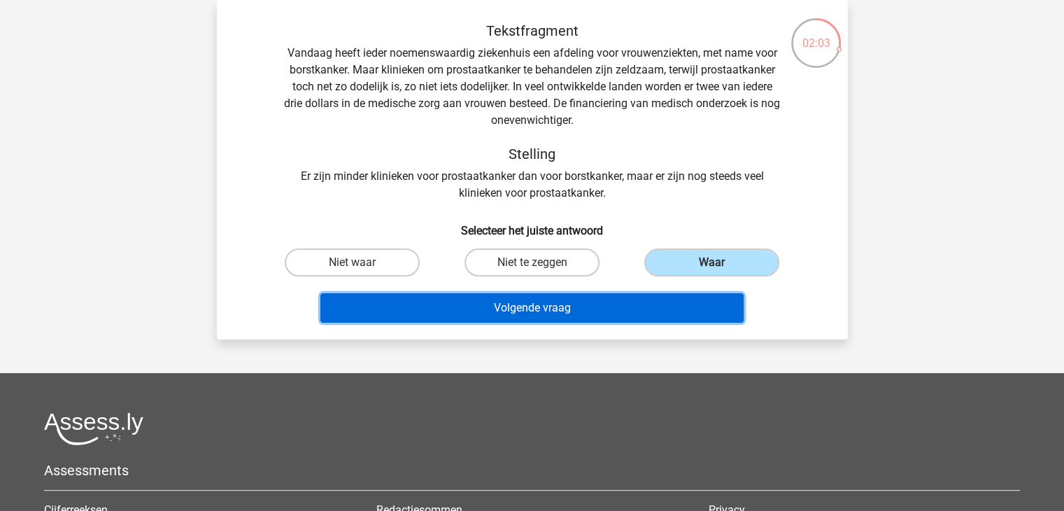
click at [642, 315] on button "Volgende vraag" at bounding box center [531, 307] width 423 height 29
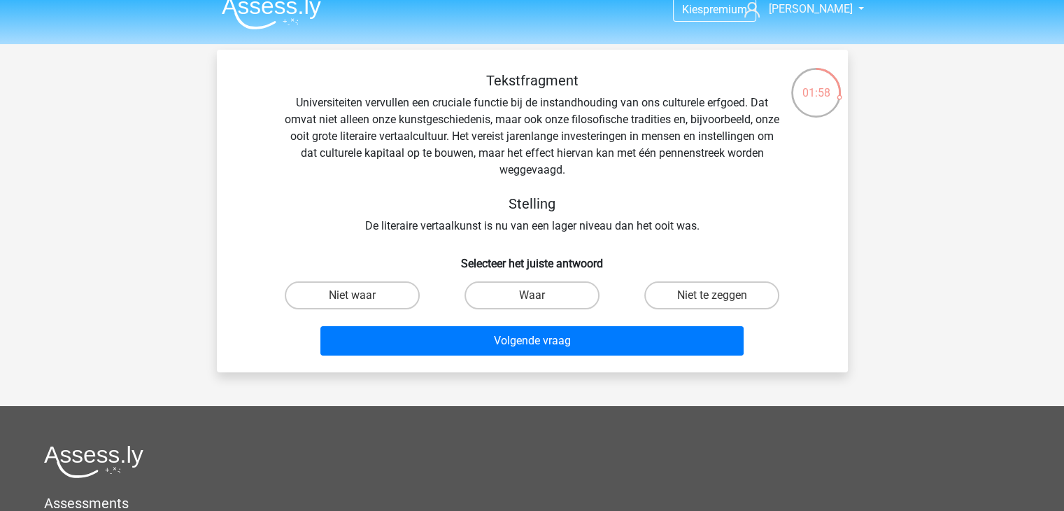
scroll to position [0, 0]
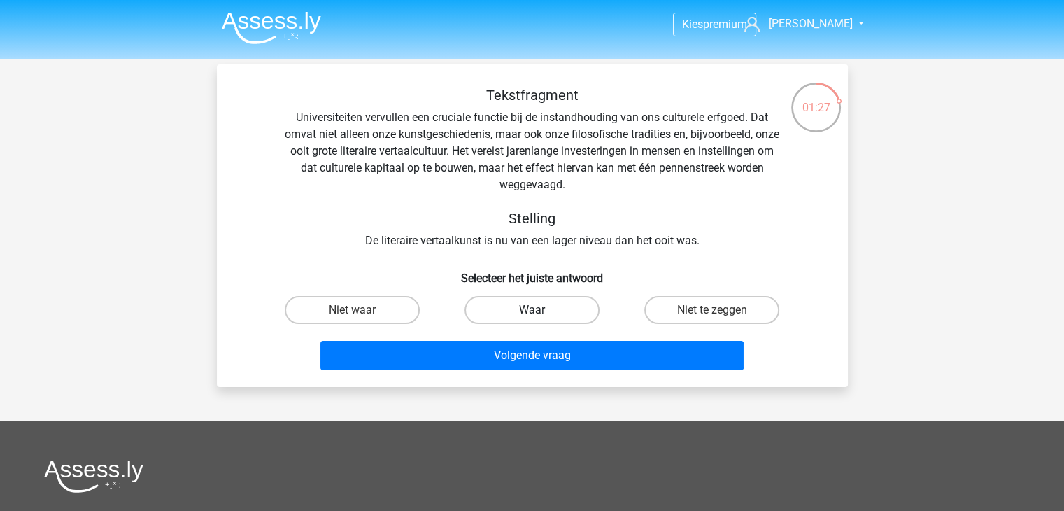
click at [574, 313] on label "Waar" at bounding box center [532, 310] width 135 height 28
click at [541, 313] on input "Waar" at bounding box center [536, 314] width 9 height 9
radio input "true"
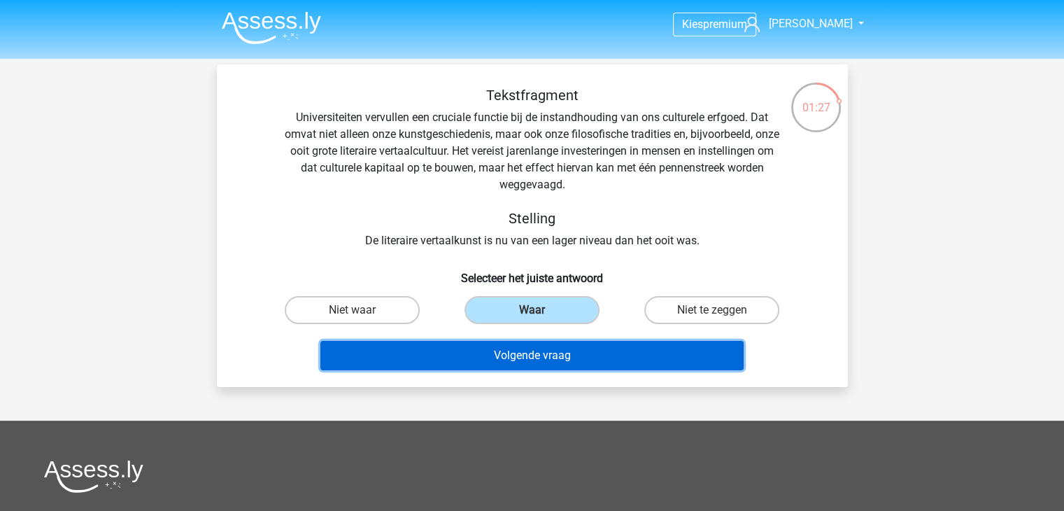
click at [588, 344] on button "Volgende vraag" at bounding box center [531, 355] width 423 height 29
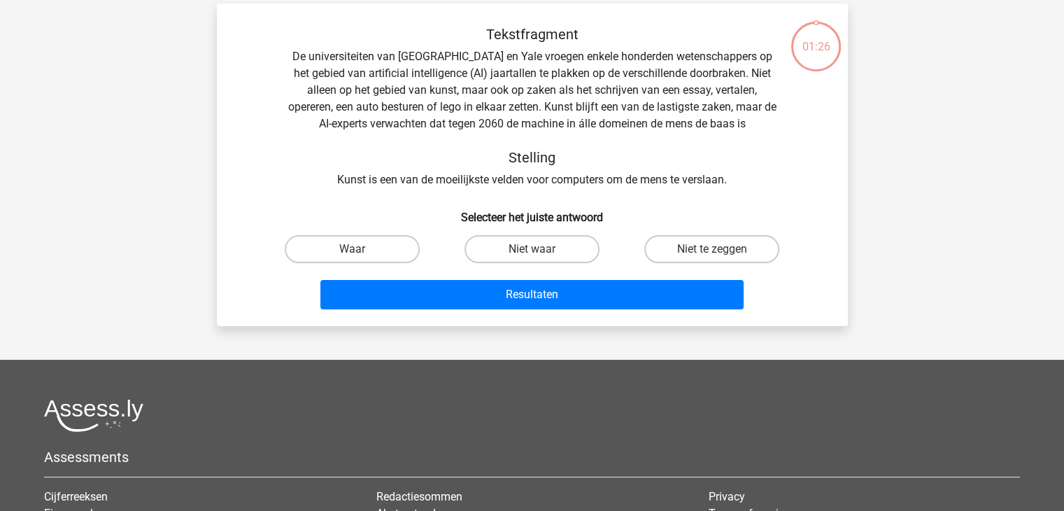
scroll to position [64, 0]
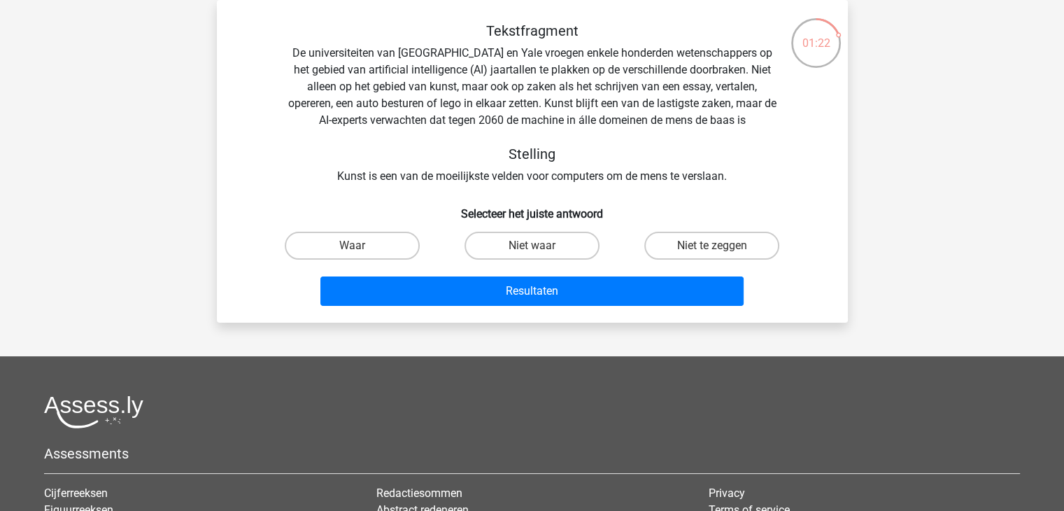
drag, startPoint x: 397, startPoint y: 251, endPoint x: 593, endPoint y: 208, distance: 200.7
click at [593, 208] on div "Tekstfragment De universiteiten van Oxford en Yale vroegen enkele honderden wet…" at bounding box center [533, 166] width 620 height 289
click at [549, 239] on label "Niet waar" at bounding box center [532, 246] width 135 height 28
click at [541, 246] on input "Niet waar" at bounding box center [536, 250] width 9 height 9
radio input "true"
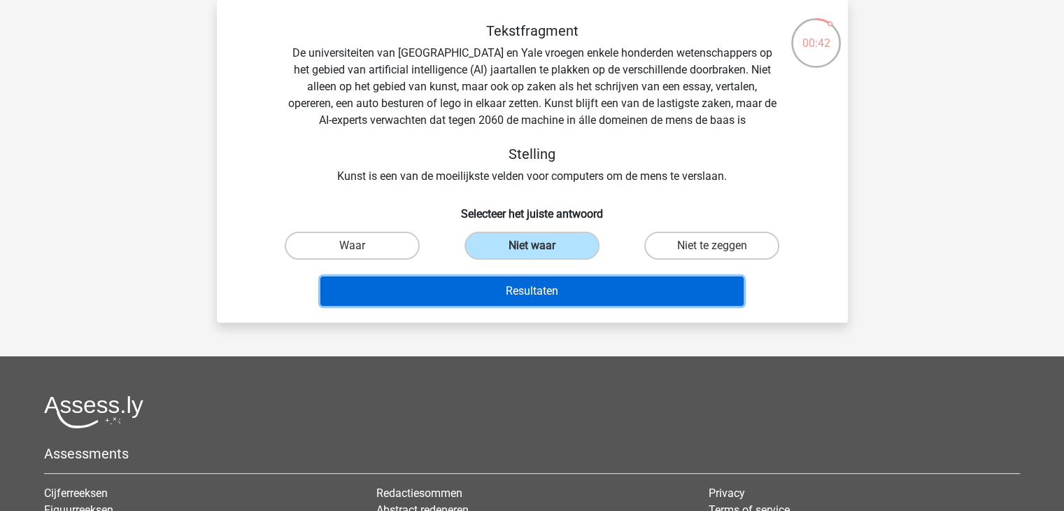
click at [568, 281] on button "Resultaten" at bounding box center [531, 290] width 423 height 29
